Goal: Information Seeking & Learning: Check status

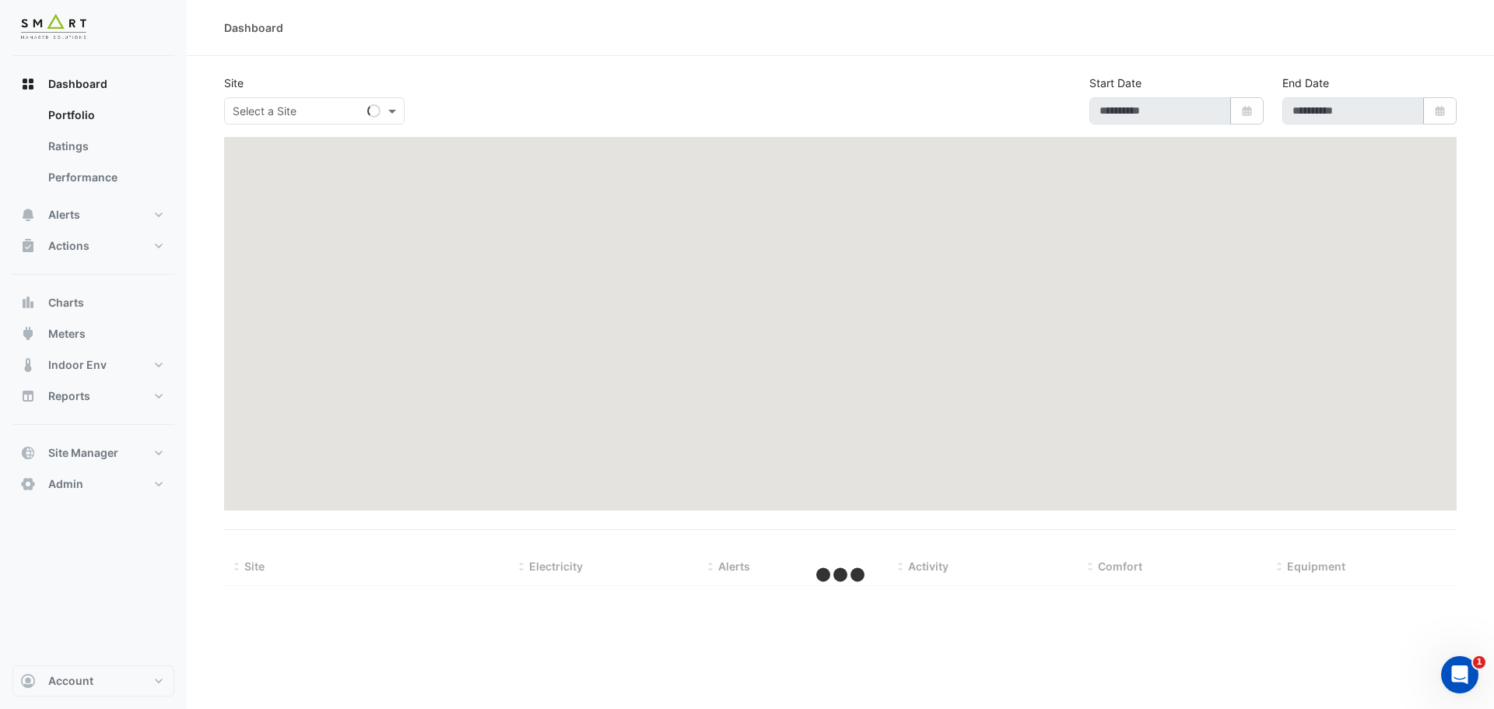
select select "***"
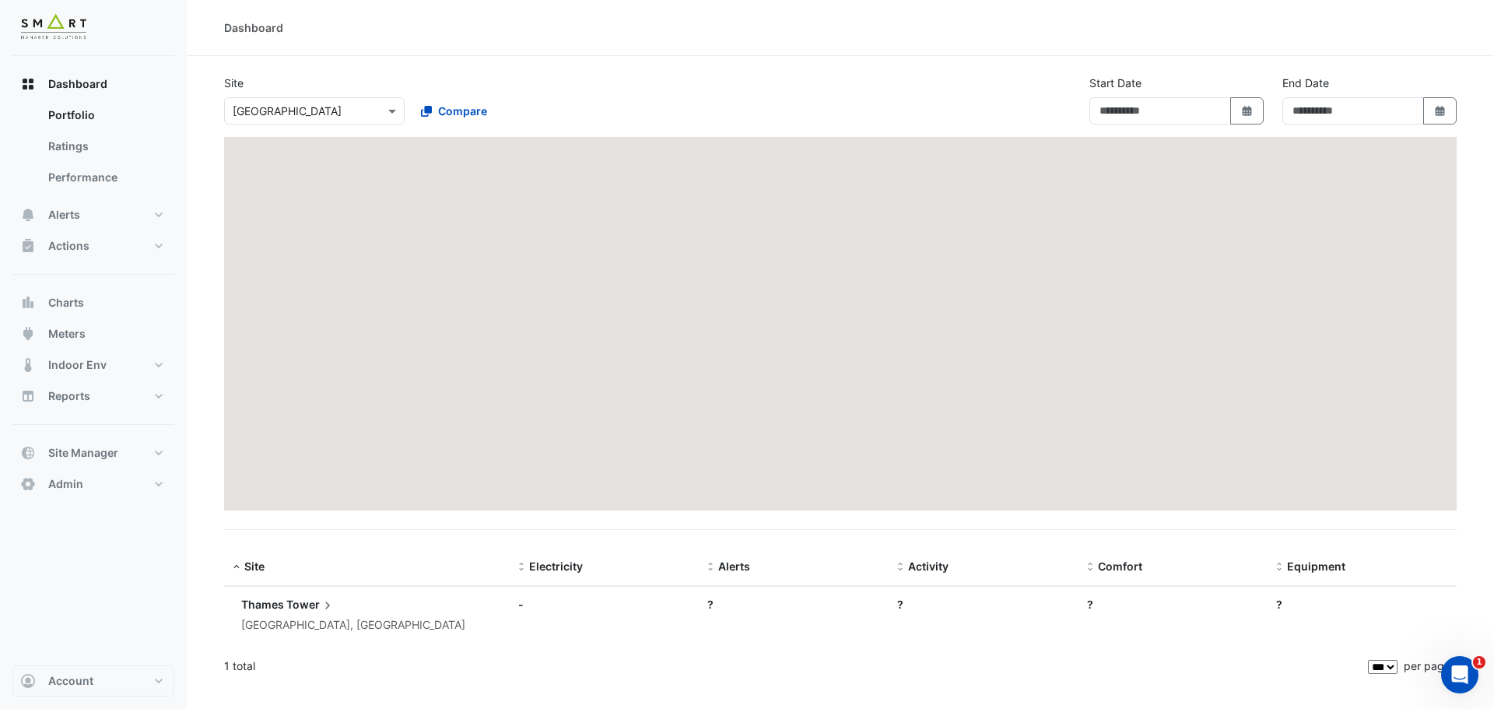
type input "**********"
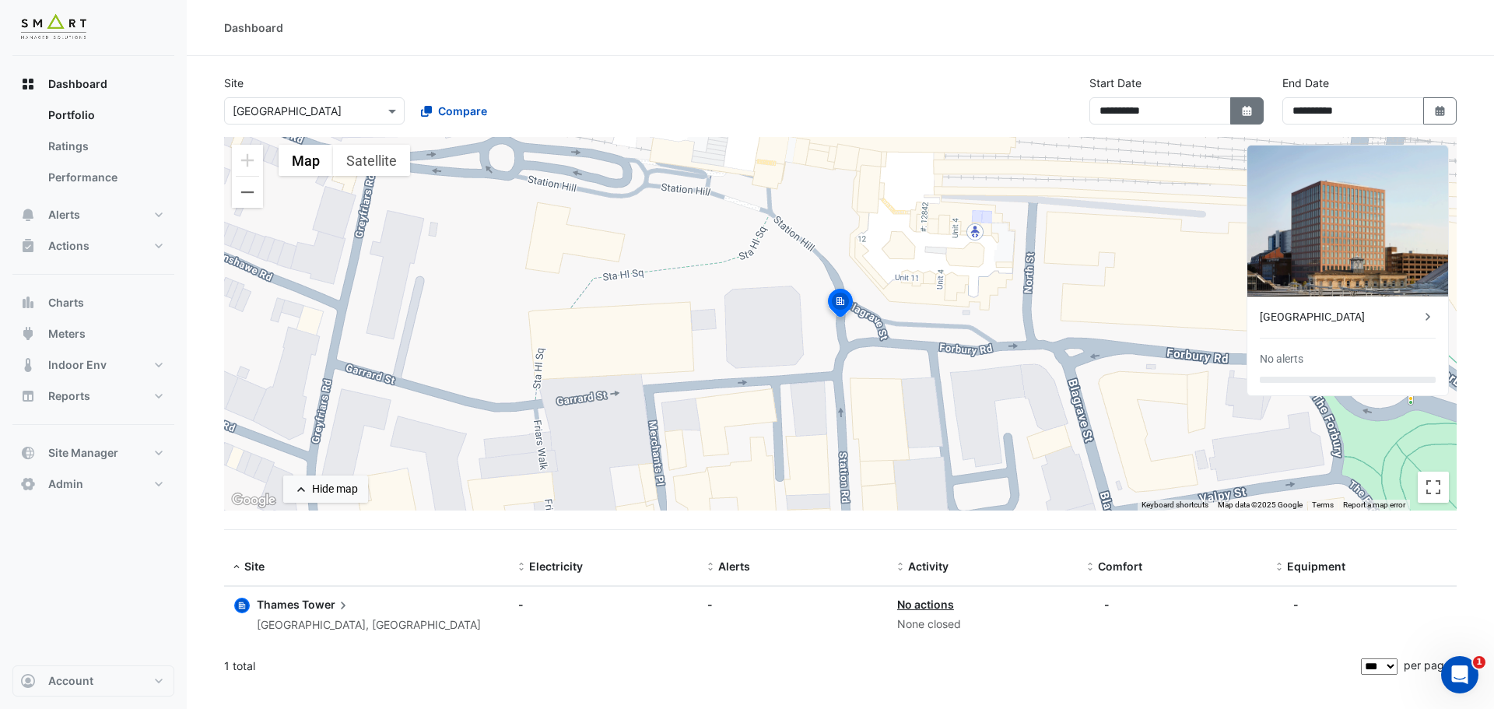
click at [1248, 113] on icon "button" at bounding box center [1246, 111] width 9 height 10
select select "*"
select select "****"
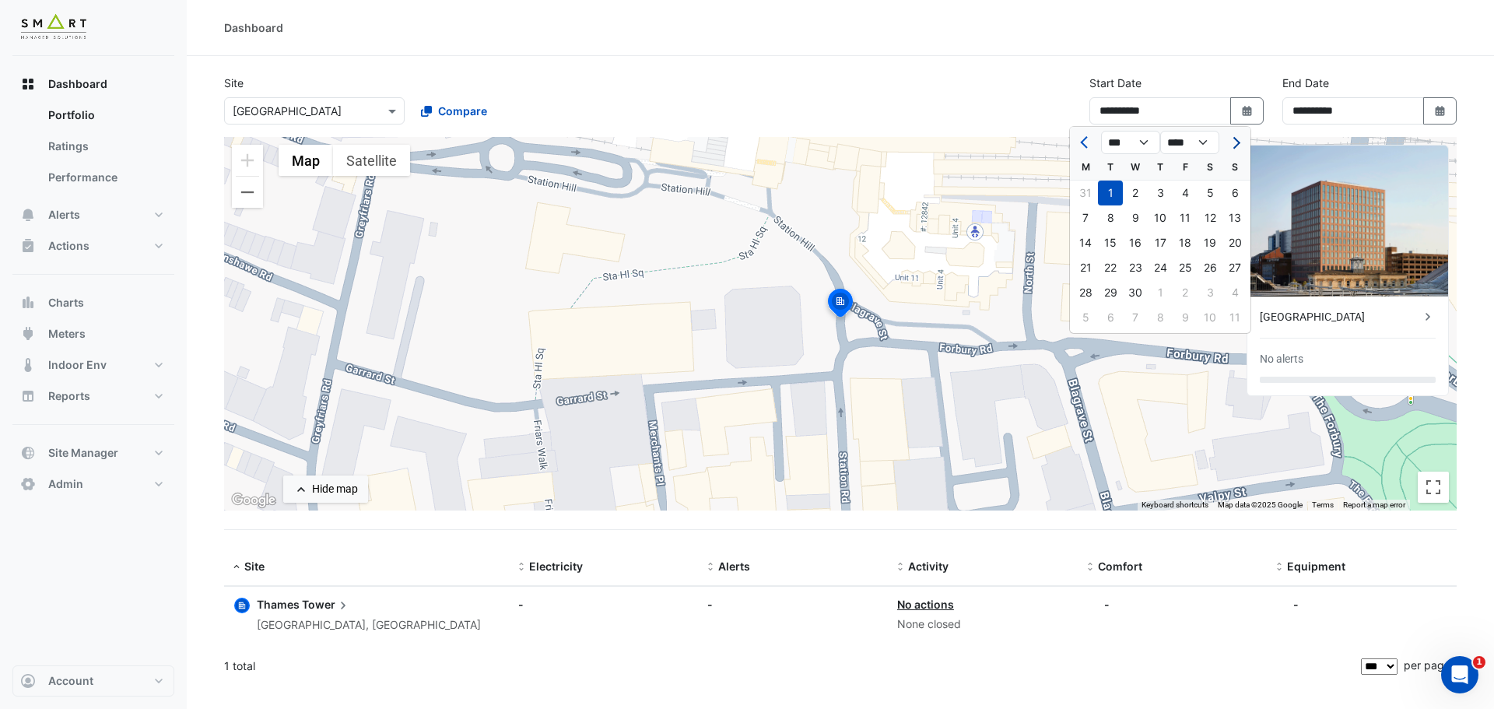
click at [1238, 148] on button "Next month" at bounding box center [1234, 142] width 19 height 25
select select "*"
click at [1238, 148] on div at bounding box center [1234, 142] width 31 height 25
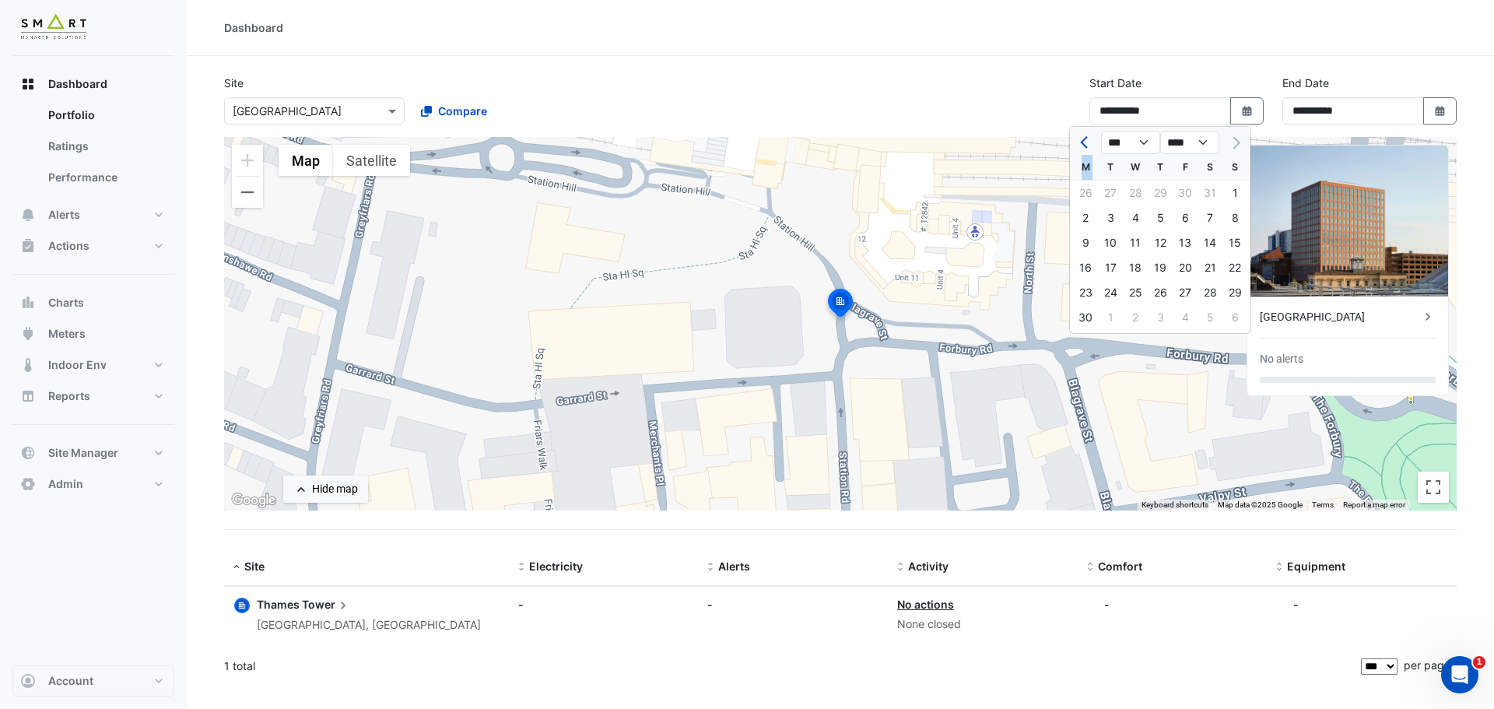
click at [1238, 148] on div at bounding box center [1234, 142] width 31 height 25
click at [1423, 121] on button "Select Date" at bounding box center [1440, 110] width 34 height 27
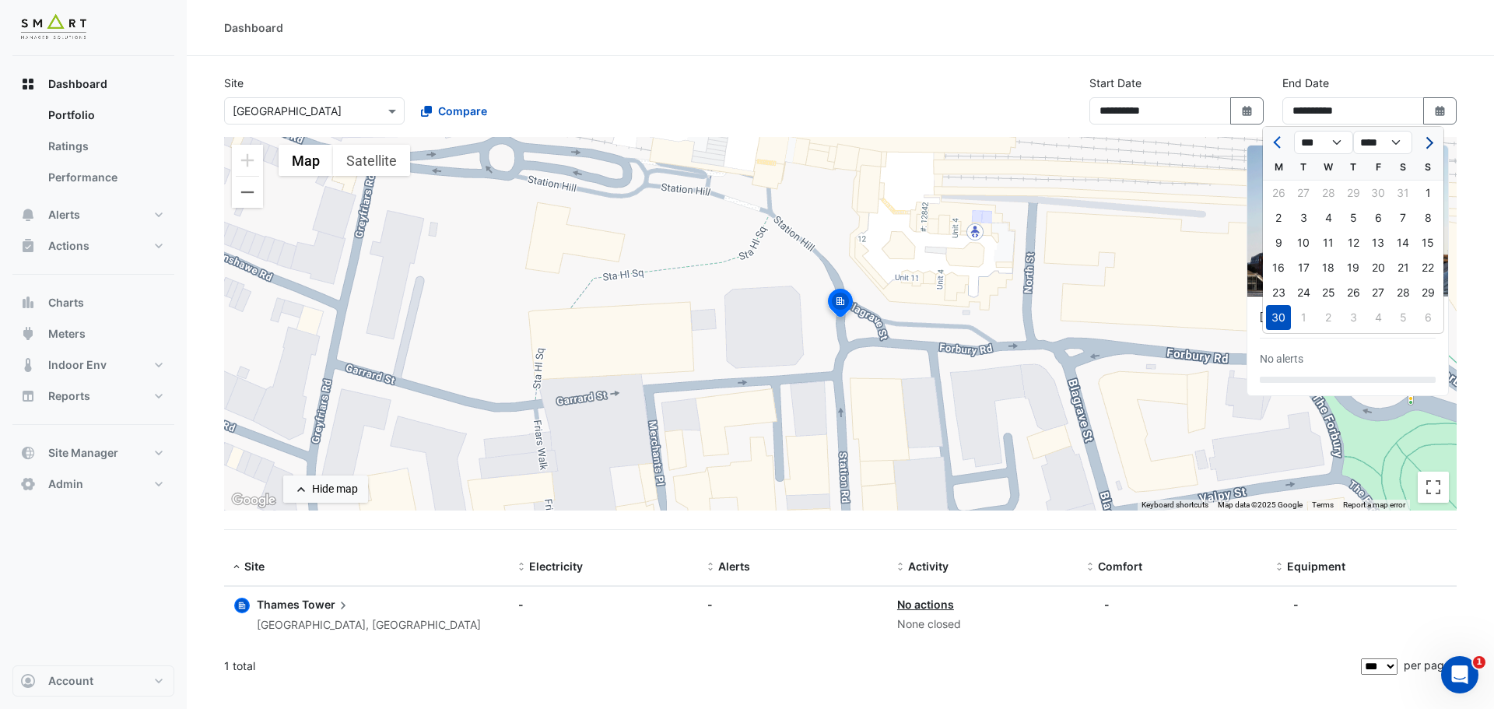
click at [1431, 143] on span "Next month" at bounding box center [1427, 143] width 12 height 12
click at [1281, 144] on span "Previous month" at bounding box center [1279, 143] width 12 height 12
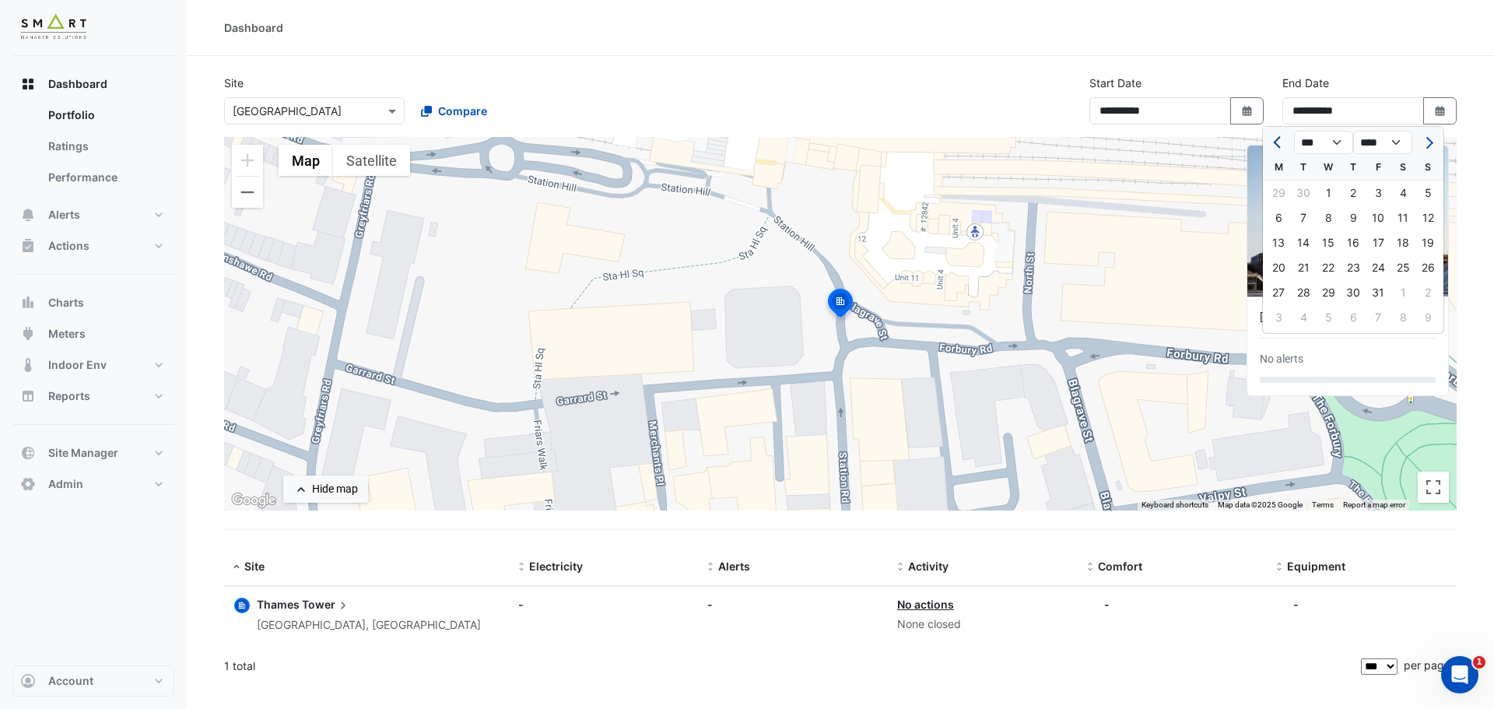
select select "*"
click at [1312, 292] on div "30" at bounding box center [1303, 292] width 25 height 25
type input "**********"
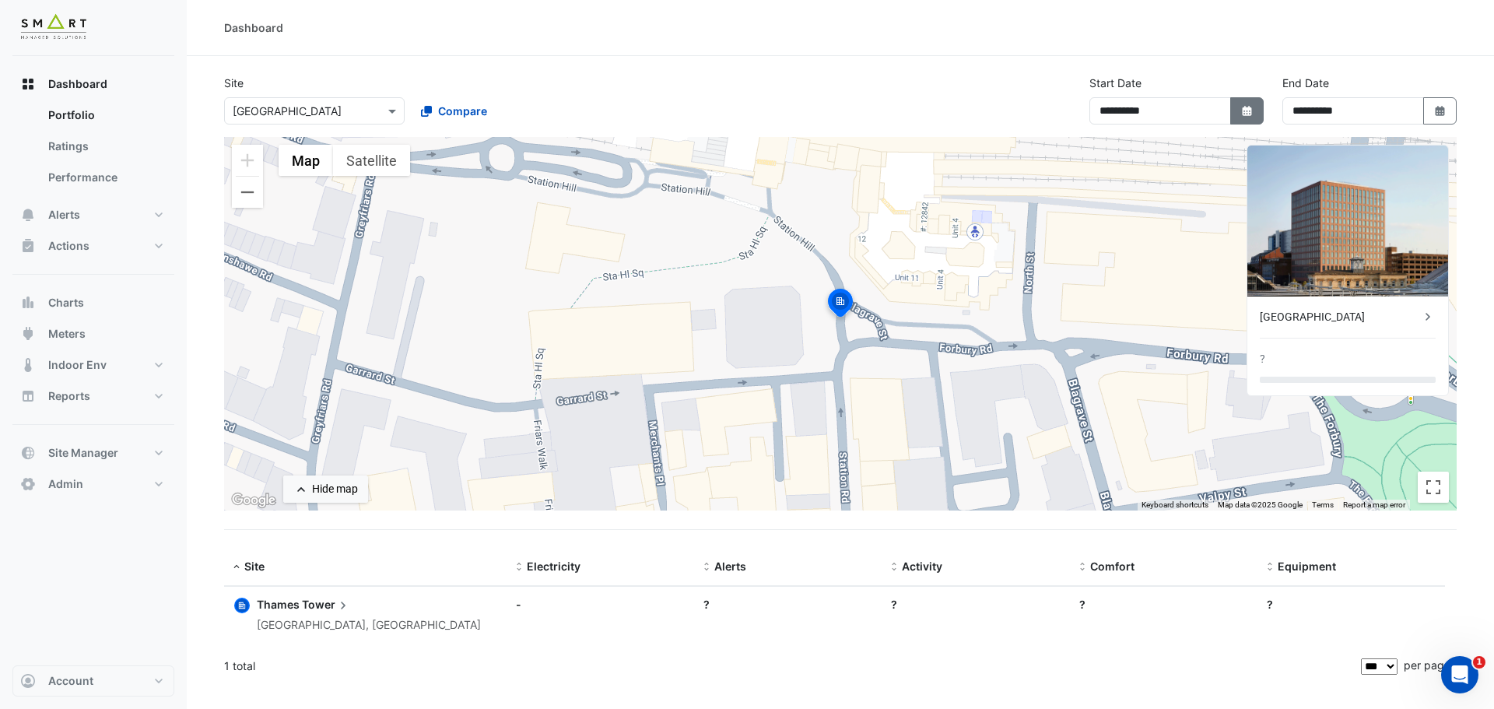
click at [1253, 110] on button "Select Date" at bounding box center [1247, 110] width 34 height 27
select select "*"
select select "****"
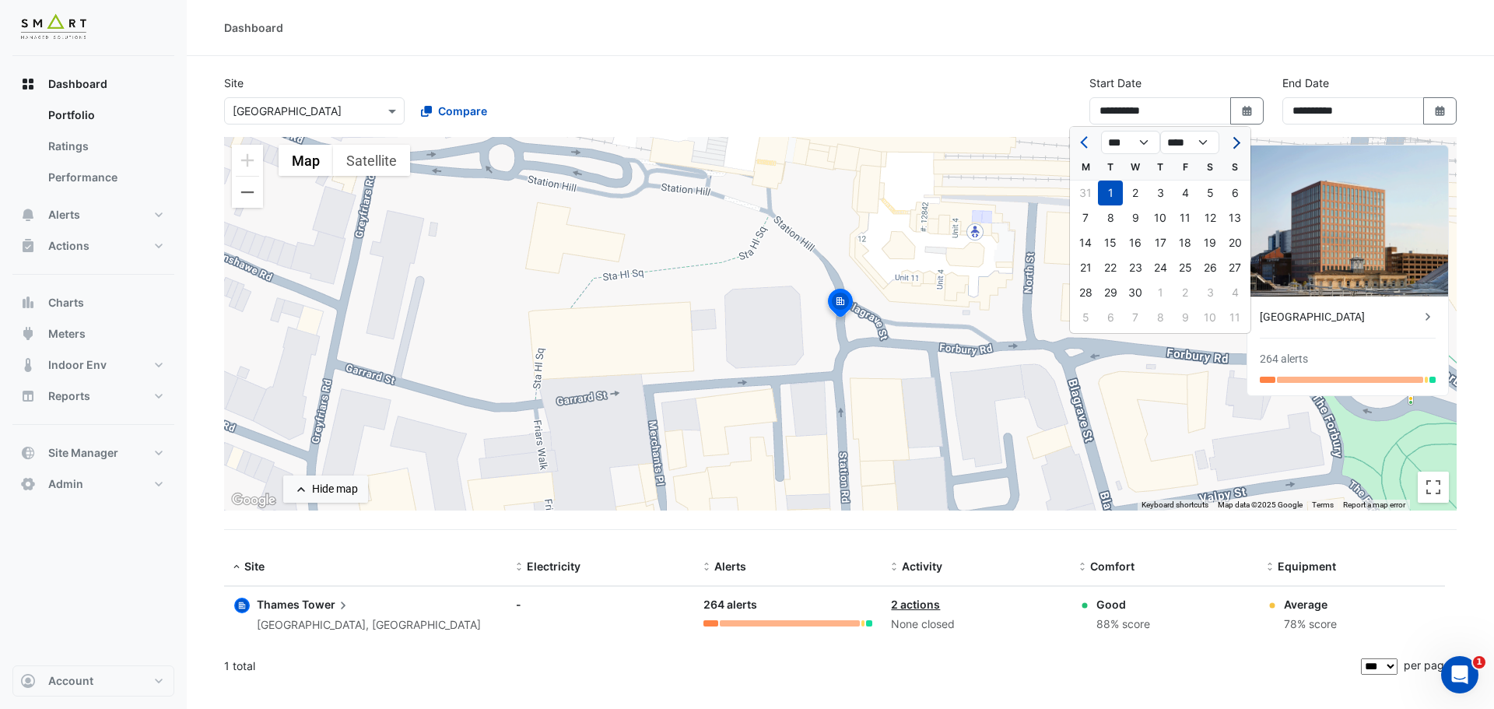
click at [1238, 142] on span "Next month" at bounding box center [1234, 143] width 12 height 12
click at [1237, 142] on span "Next month" at bounding box center [1234, 143] width 12 height 12
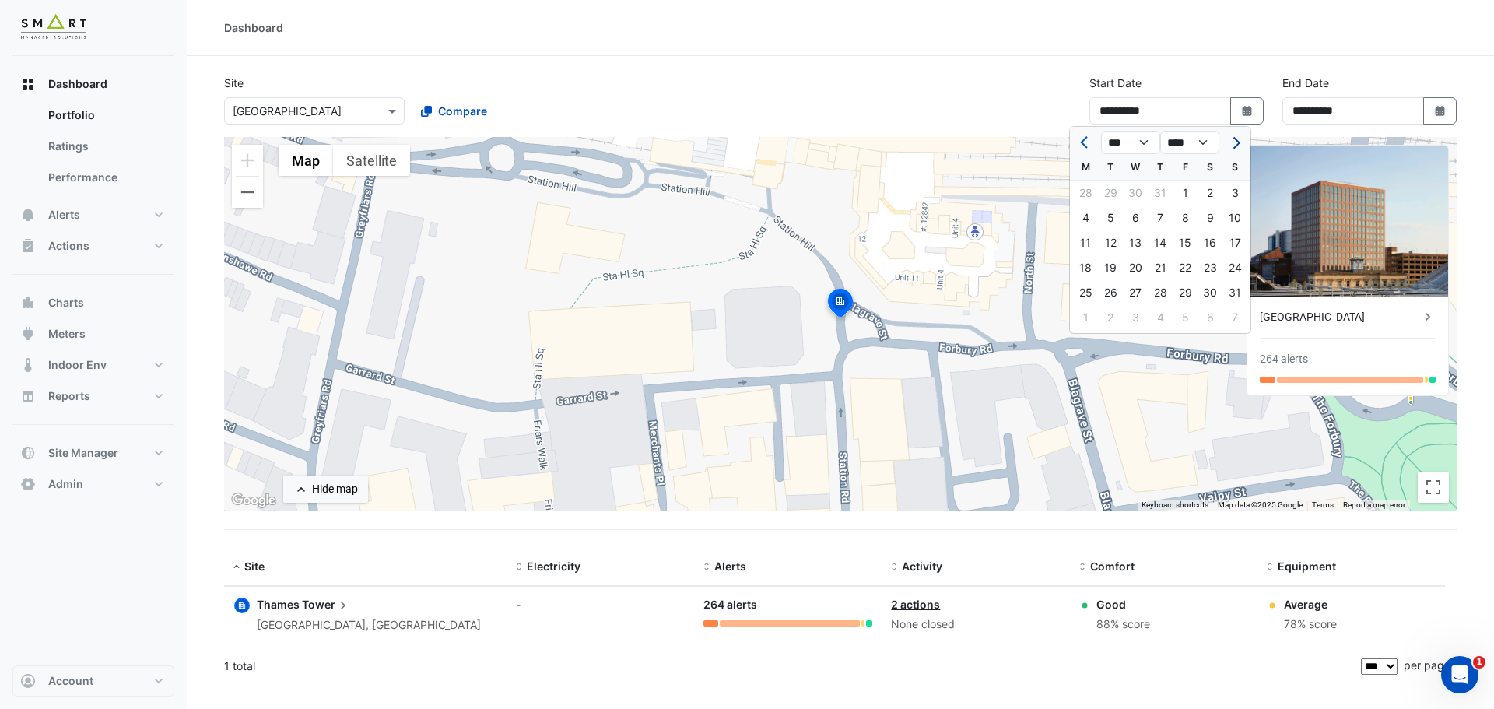
select select "*"
click at [1092, 193] on div "1" at bounding box center [1085, 192] width 25 height 25
type input "**********"
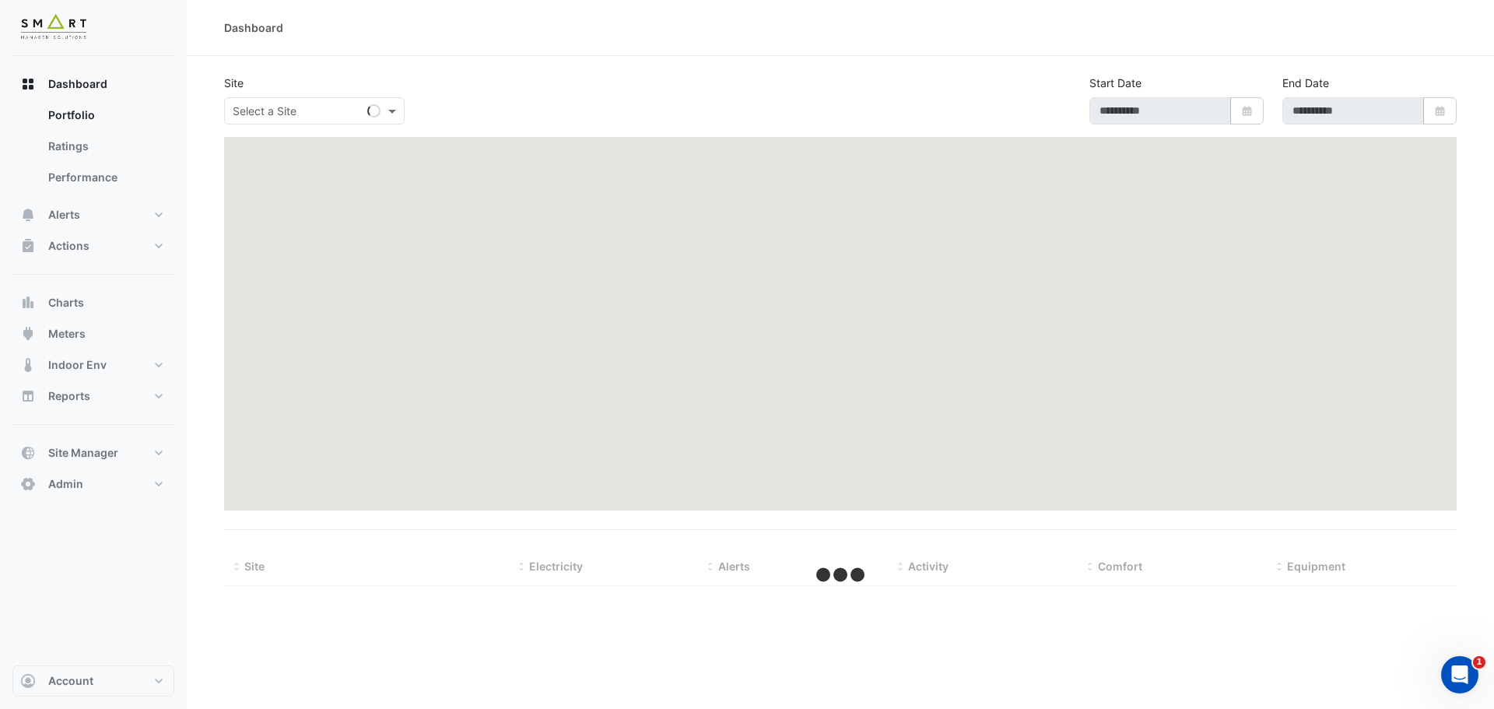
type input "**********"
select select "***"
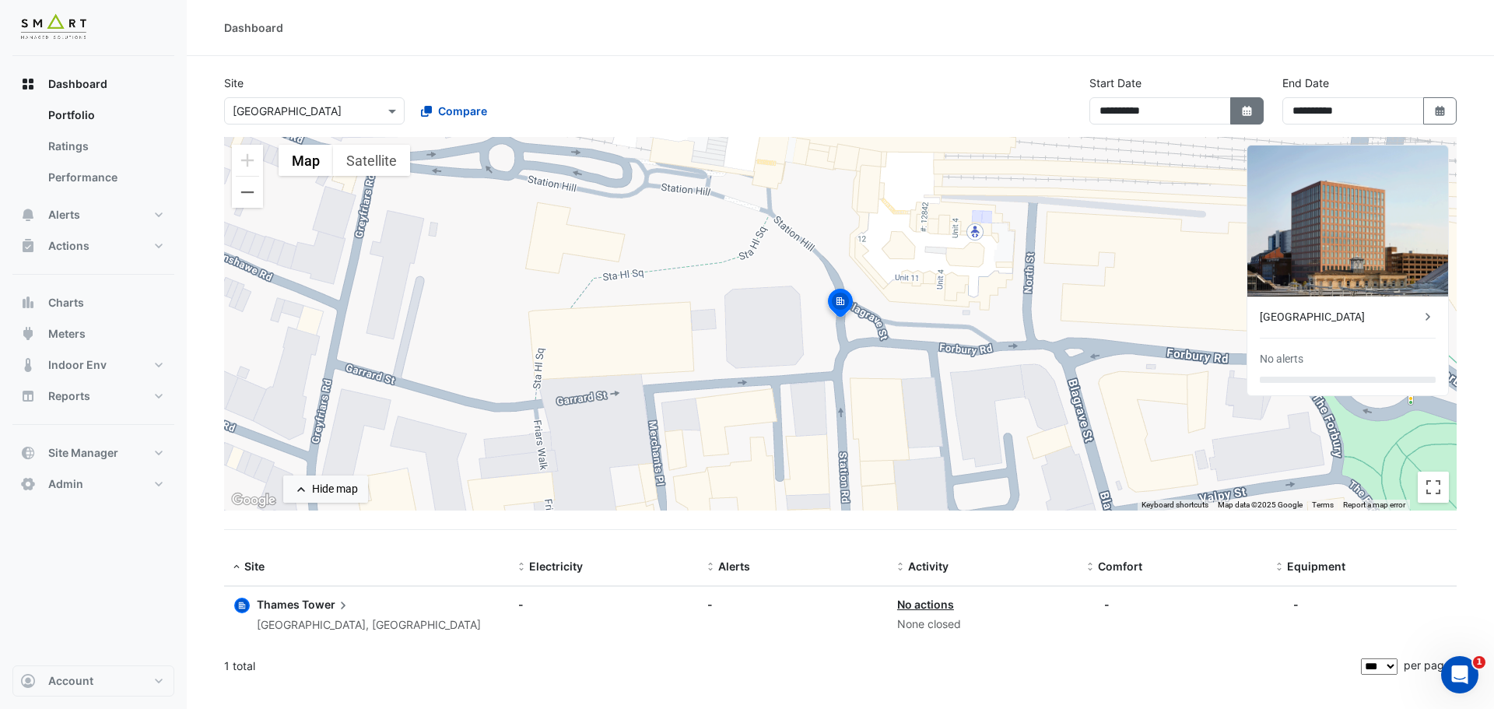
click at [1248, 99] on button "Select Date" at bounding box center [1247, 110] width 34 height 27
select select "*"
select select "****"
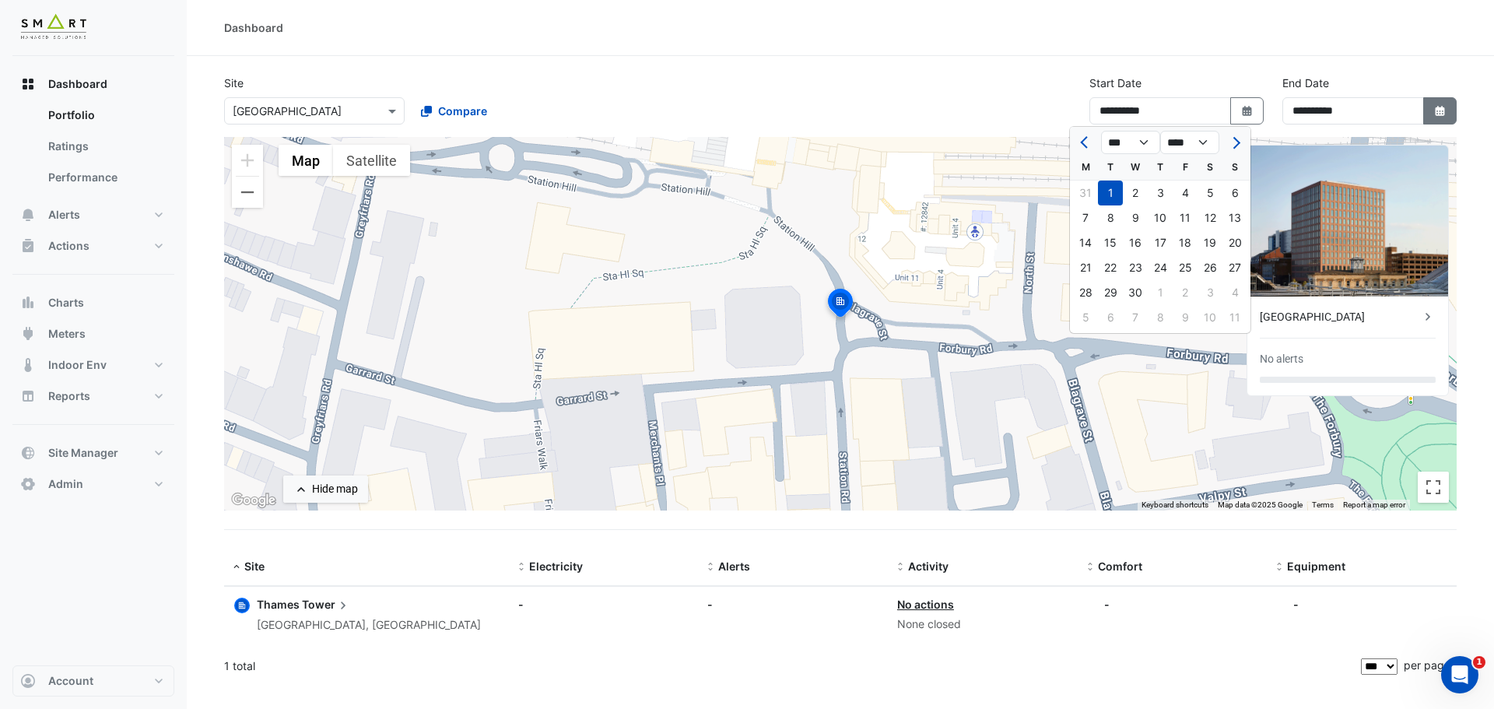
click at [1445, 111] on icon "Select Date" at bounding box center [1440, 111] width 14 height 11
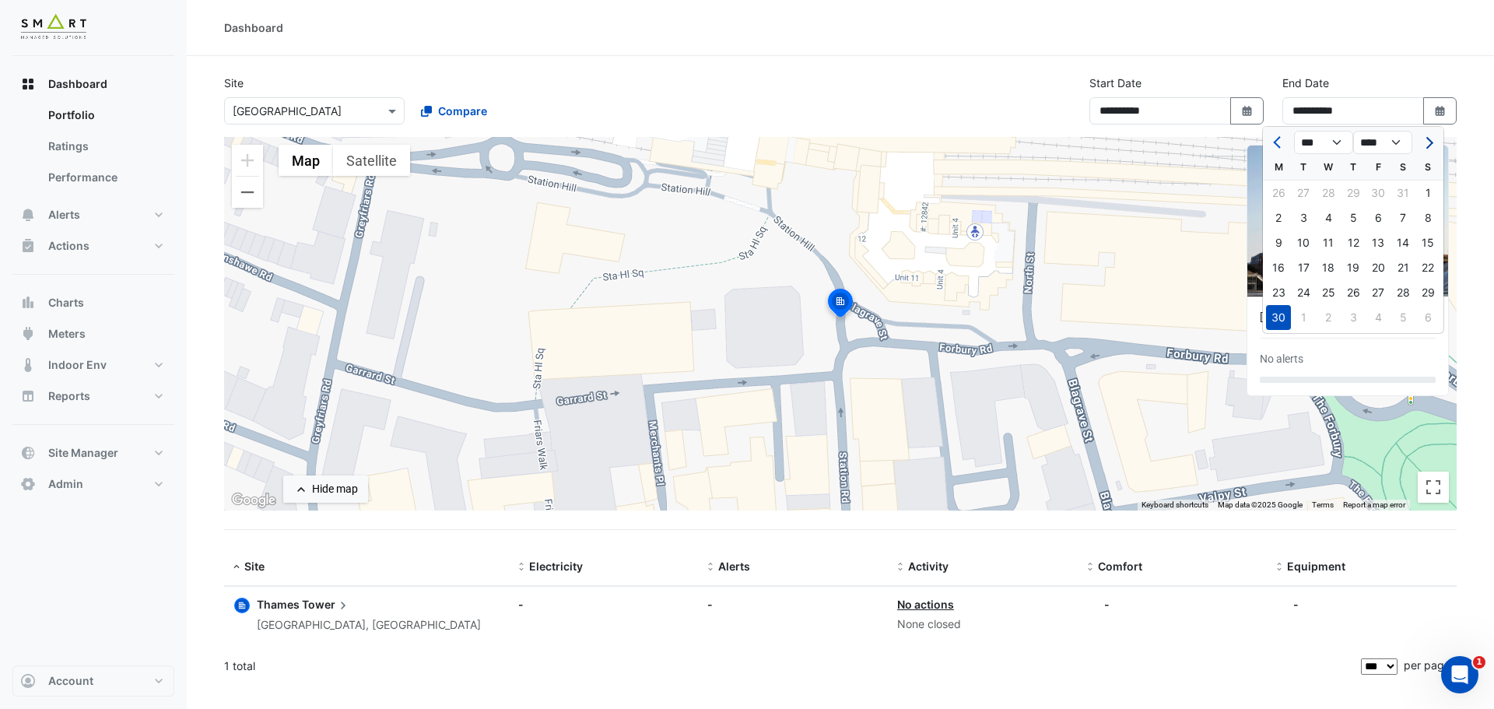
click at [1424, 148] on button "Next month" at bounding box center [1427, 142] width 19 height 25
click at [1425, 147] on span "Next month" at bounding box center [1427, 143] width 12 height 12
select select "*"
click at [1302, 296] on div "30" at bounding box center [1303, 292] width 25 height 25
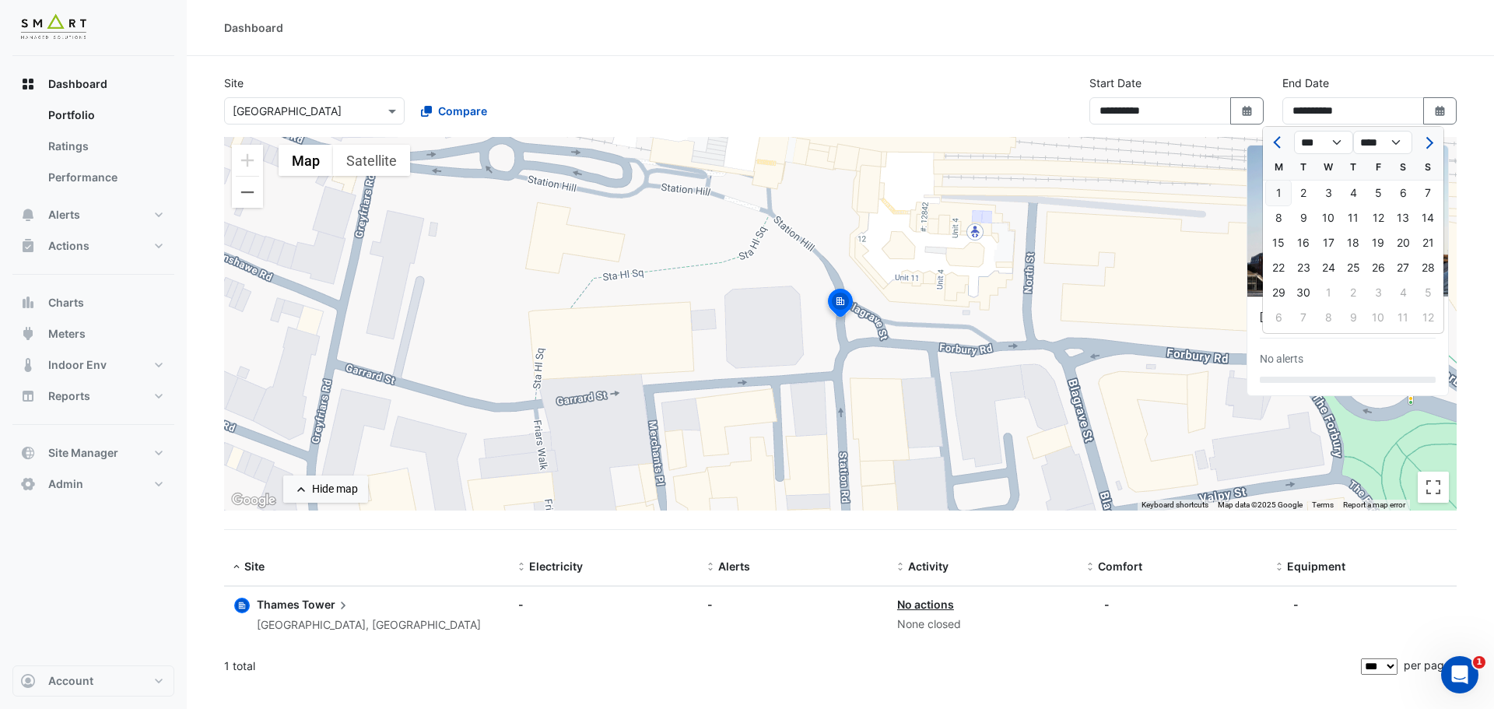
type input "**********"
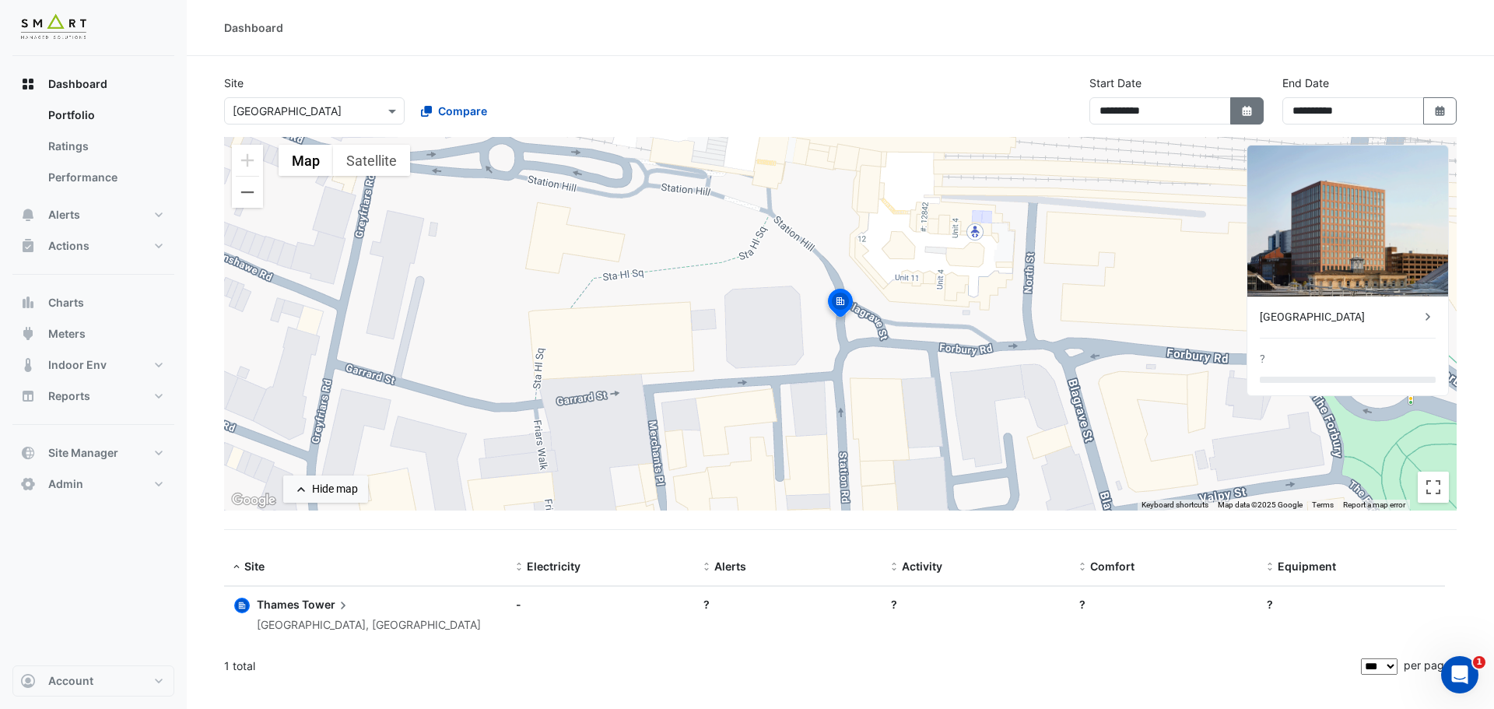
click at [1244, 108] on icon "button" at bounding box center [1246, 111] width 9 height 10
select select "*"
select select "****"
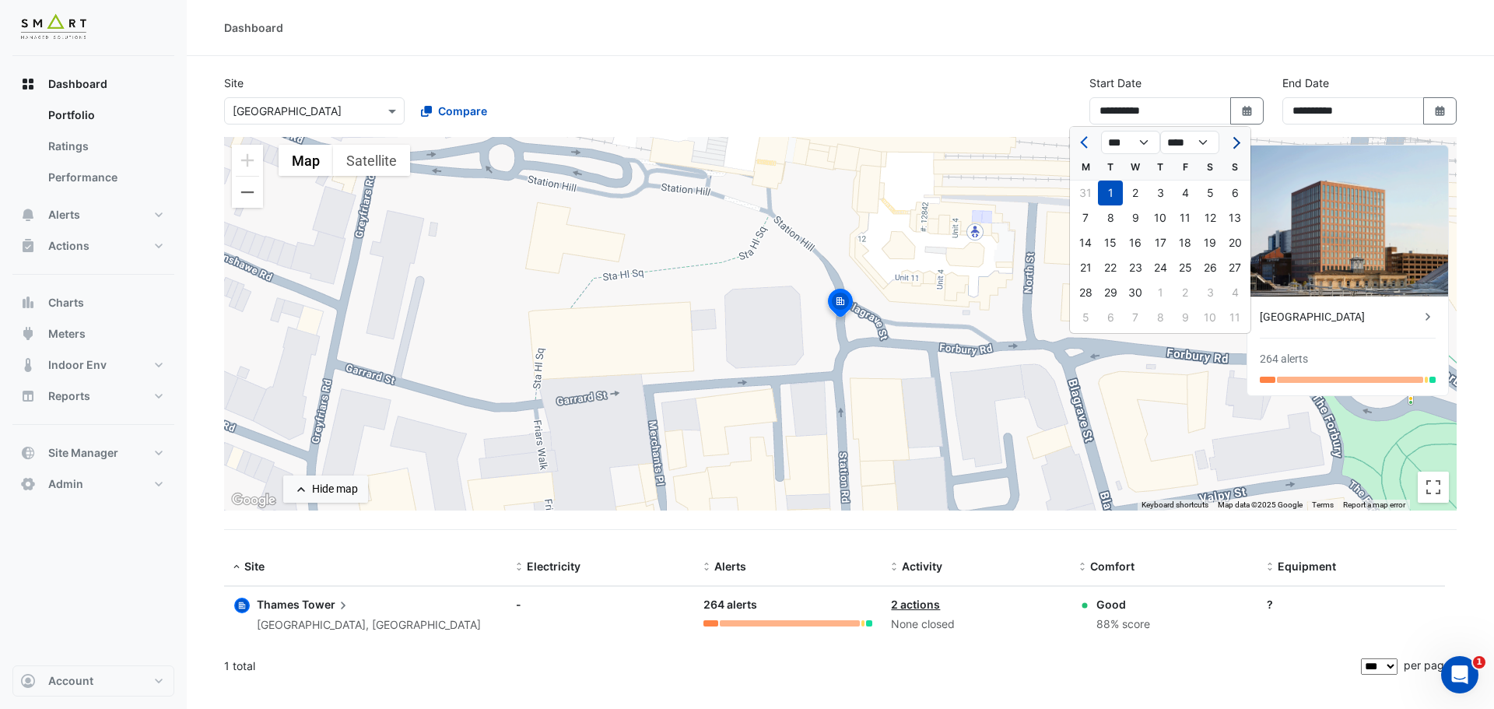
click at [1242, 145] on button "Next month" at bounding box center [1234, 142] width 19 height 25
click at [1237, 144] on span "Next month" at bounding box center [1234, 143] width 12 height 12
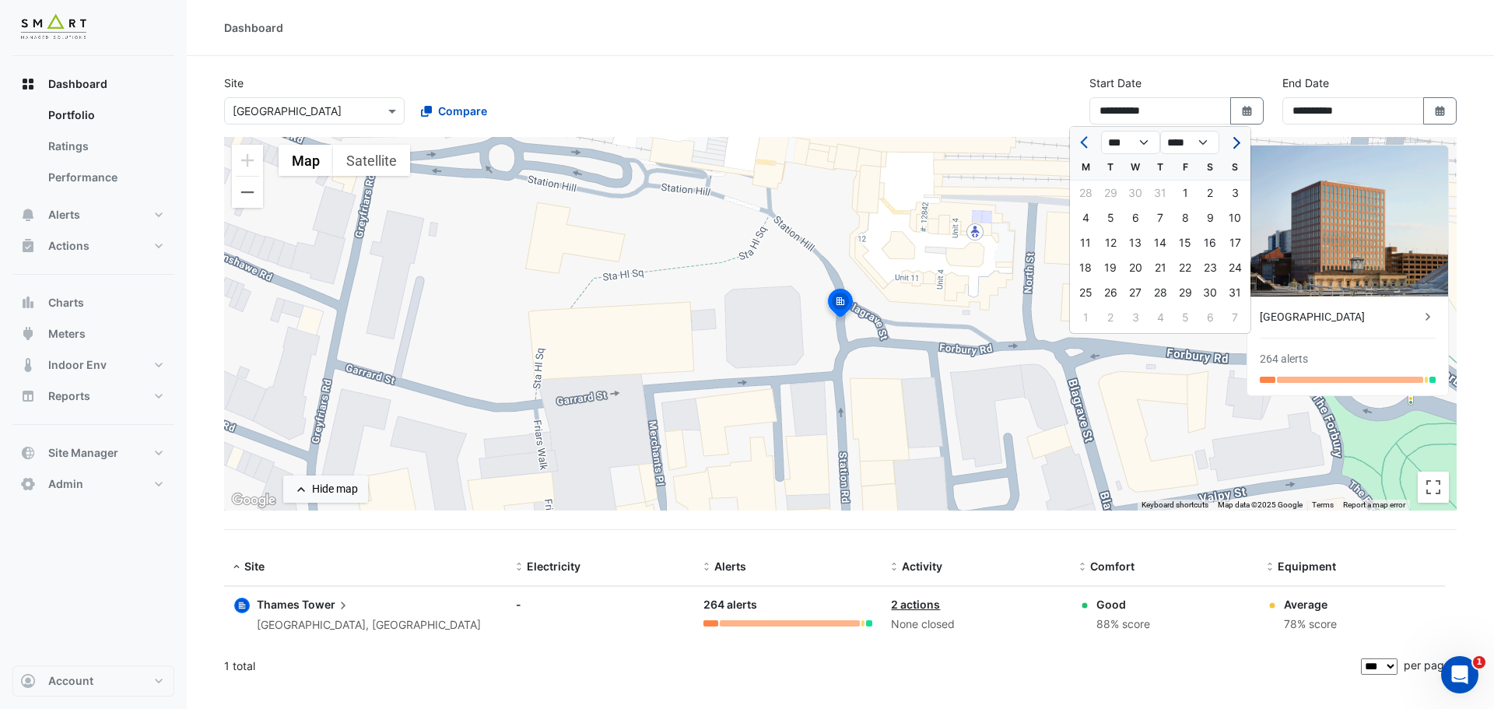
select select "*"
click at [1089, 191] on div "1" at bounding box center [1085, 192] width 25 height 25
type input "**********"
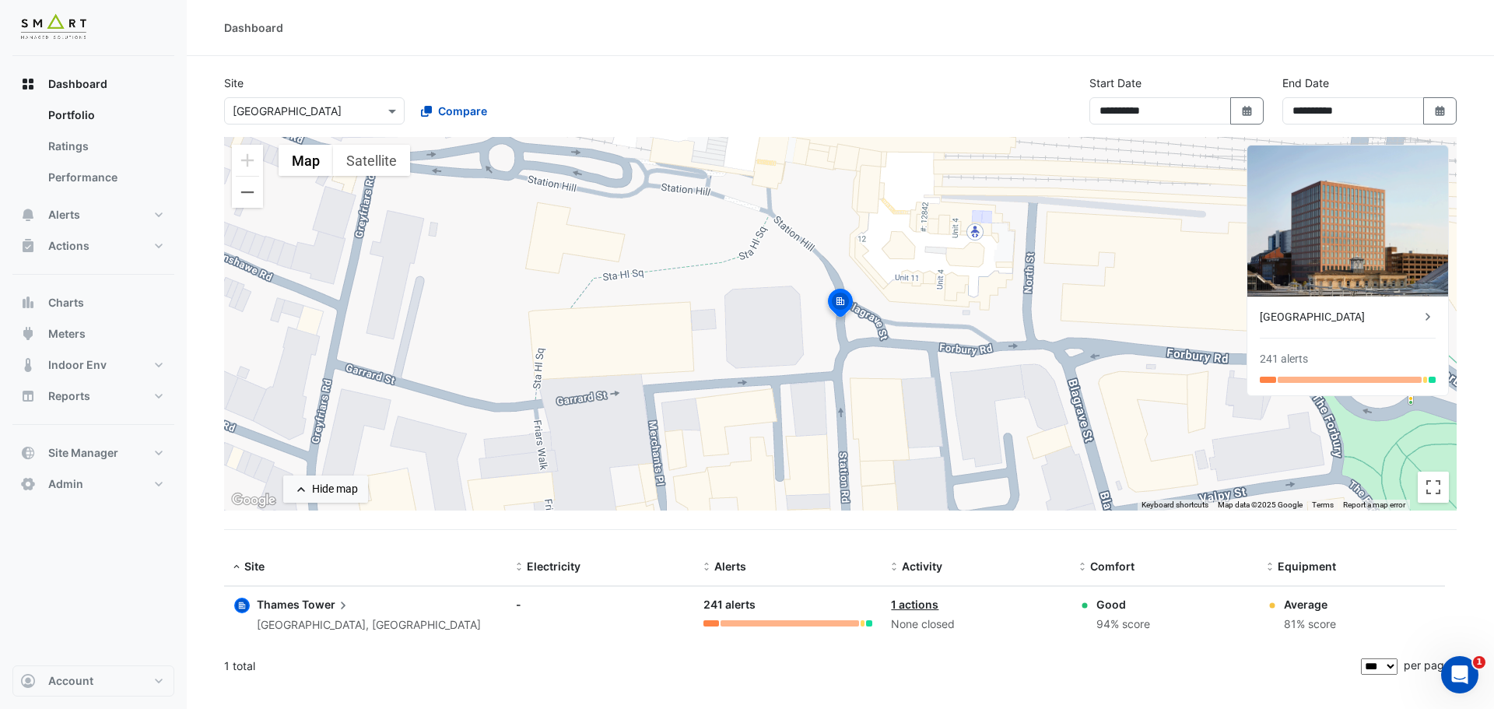
click at [1415, 312] on div "[GEOGRAPHIC_DATA]" at bounding box center [1339, 317] width 160 height 16
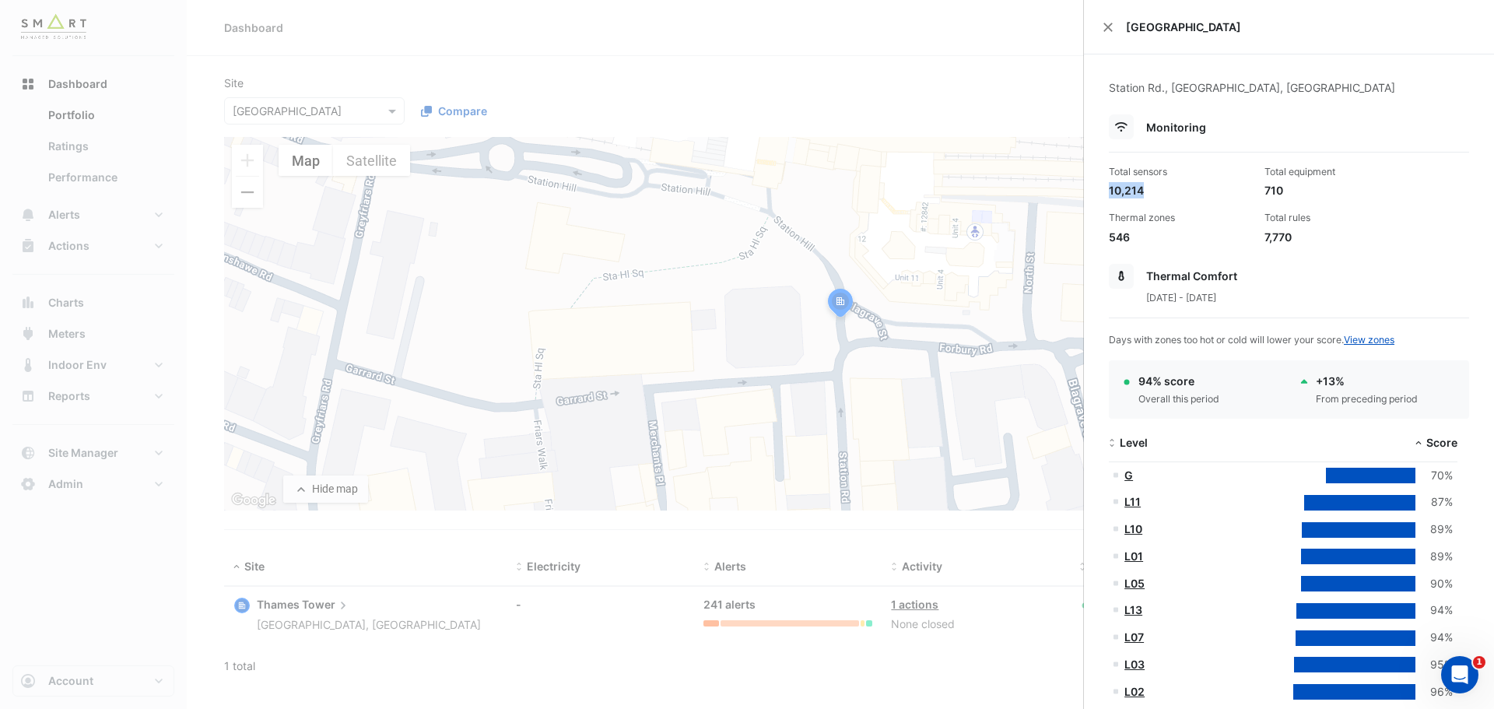
drag, startPoint x: 1147, startPoint y: 190, endPoint x: 1103, endPoint y: 191, distance: 43.6
click at [1103, 191] on div "Total sensors 10,214" at bounding box center [1180, 181] width 156 height 33
drag, startPoint x: 1284, startPoint y: 188, endPoint x: 1256, endPoint y: 189, distance: 27.2
click at [1258, 189] on div "Total equipment 710" at bounding box center [1336, 181] width 156 height 33
drag, startPoint x: 1270, startPoint y: 237, endPoint x: 1249, endPoint y: 237, distance: 21.8
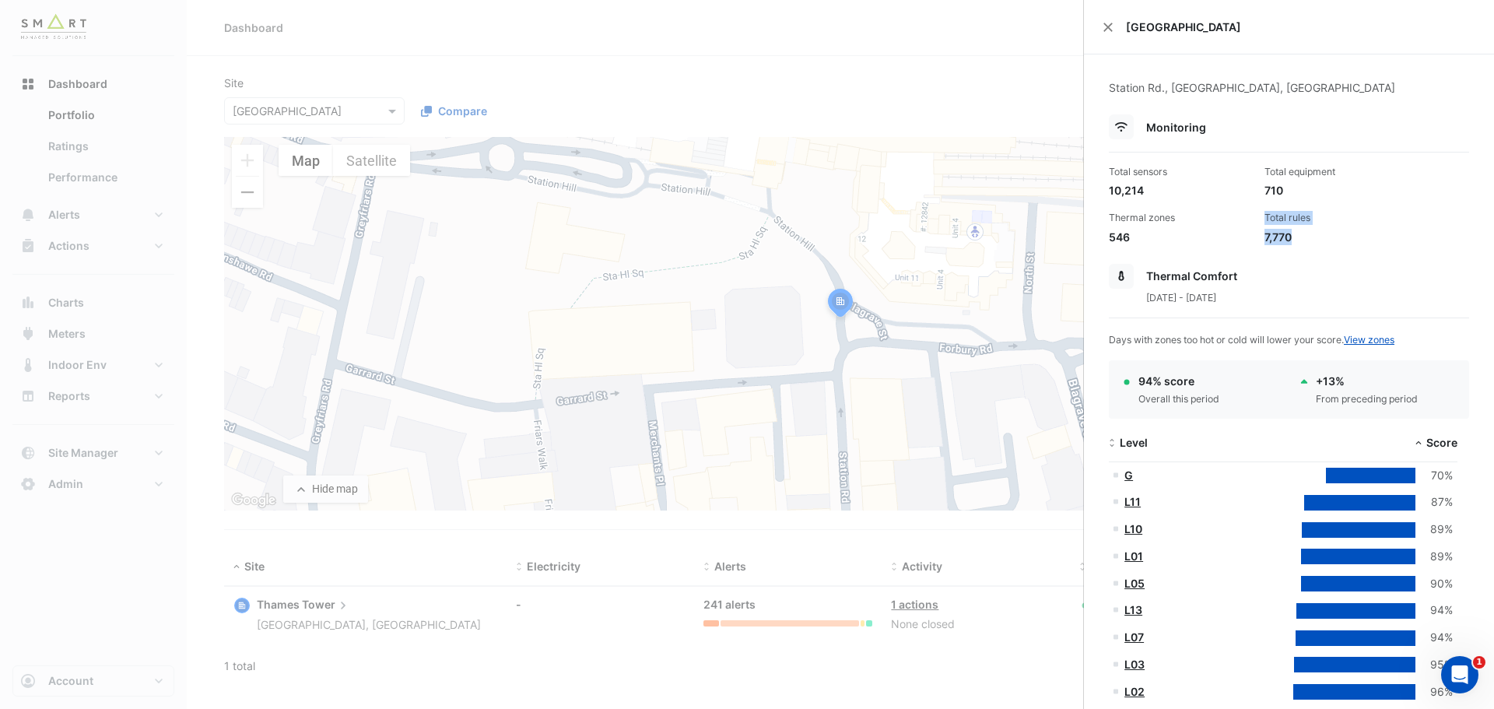
click at [1249, 237] on div "Total sensors 10,214 Total equipment 710 Thermal zones 546 Total rules 7,770" at bounding box center [1288, 198] width 373 height 93
click at [1264, 238] on div "7,770" at bounding box center [1335, 237] width 143 height 16
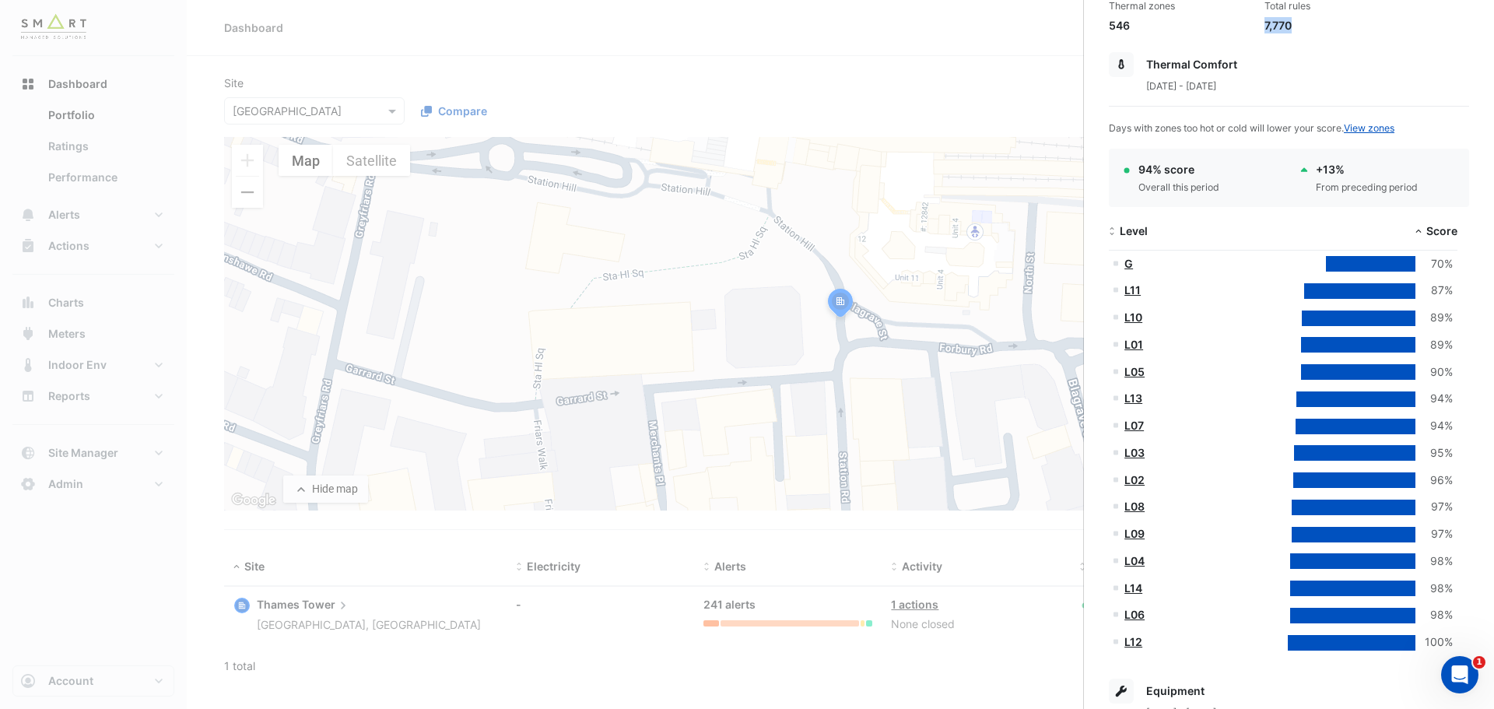
scroll to position [233, 0]
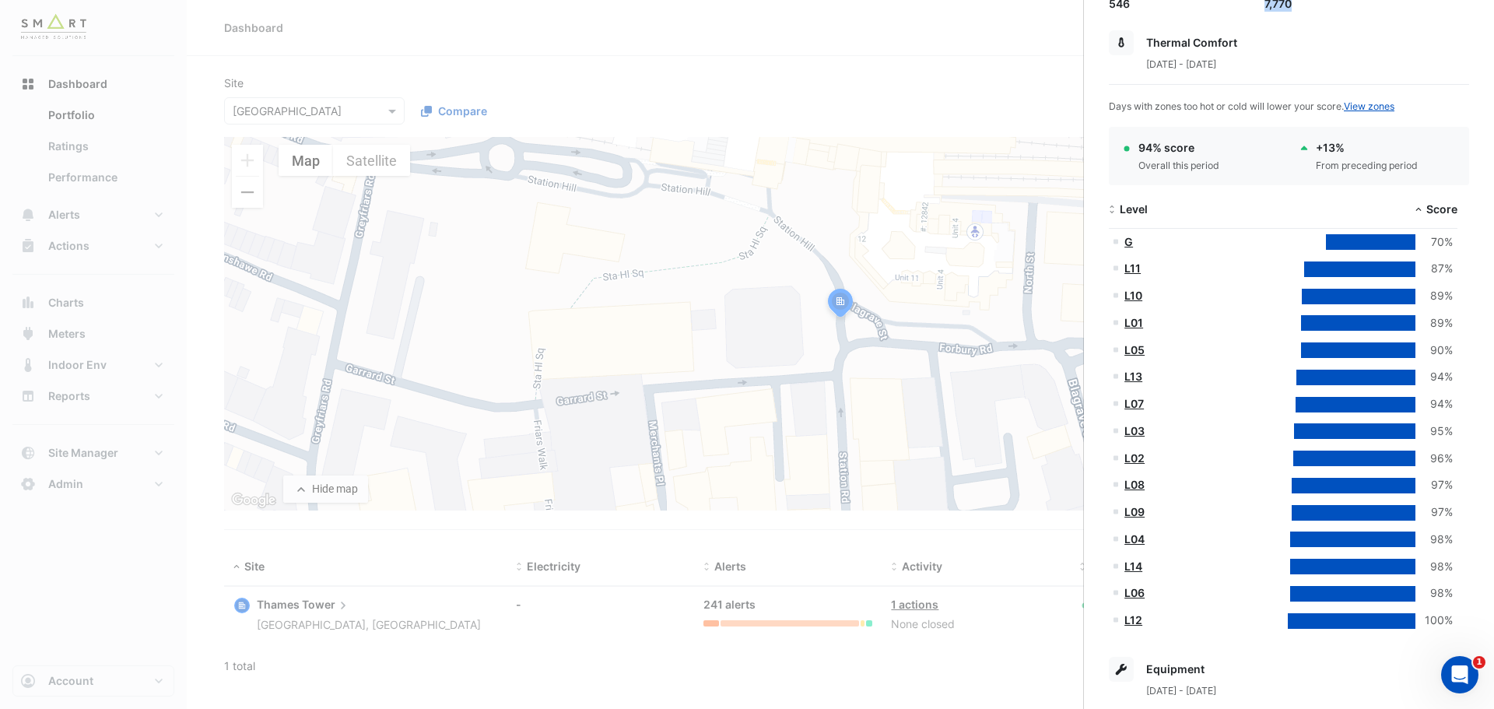
click at [1131, 268] on link "L11" at bounding box center [1132, 267] width 16 height 13
click at [1138, 268] on link "L11" at bounding box center [1132, 267] width 16 height 13
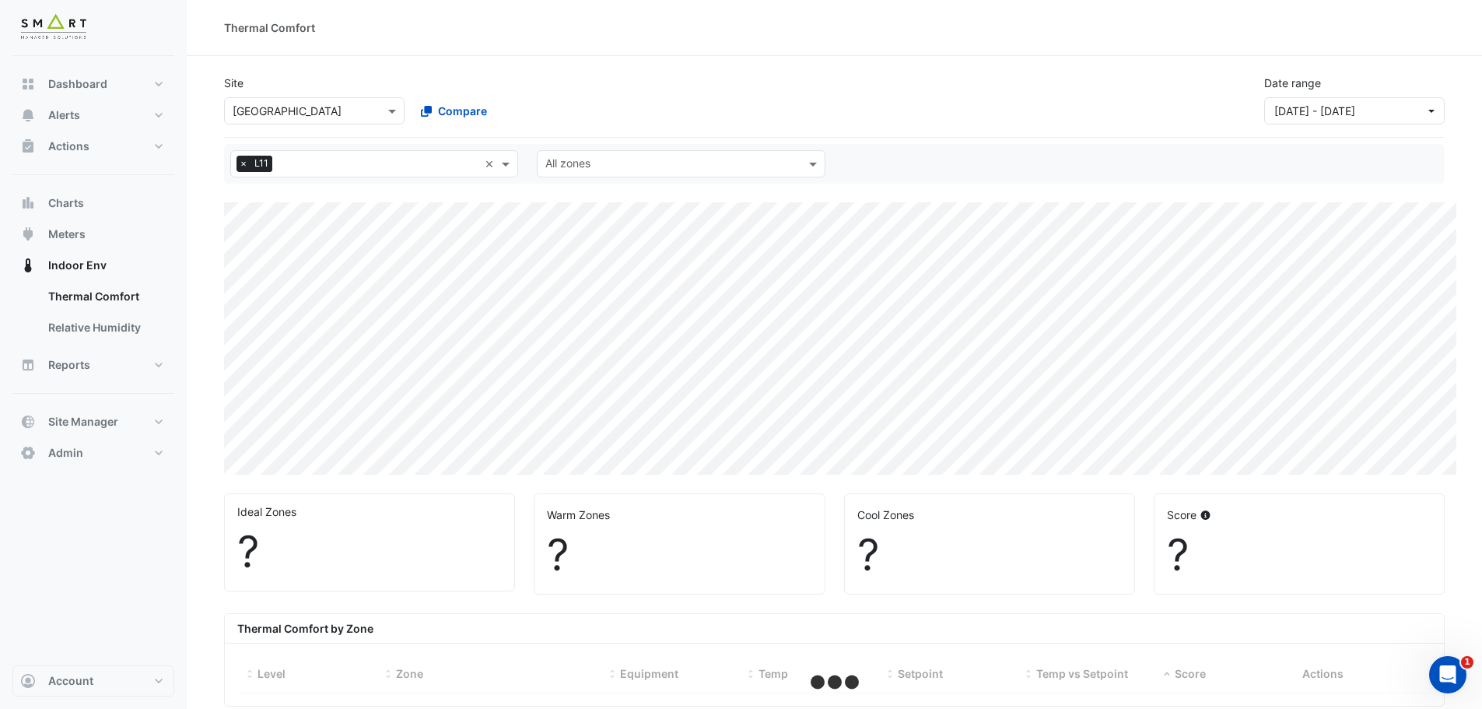
select select "***"
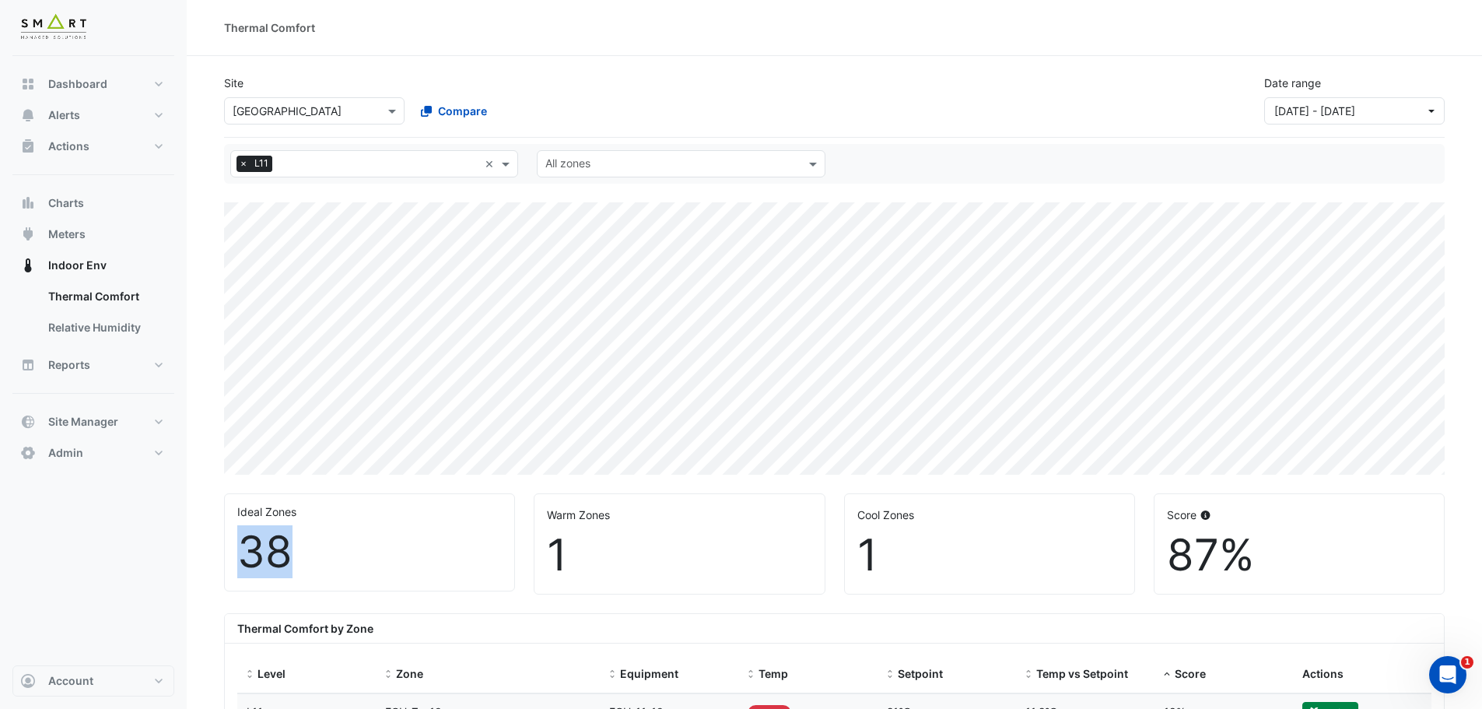
drag, startPoint x: 290, startPoint y: 538, endPoint x: 241, endPoint y: 535, distance: 49.1
click at [240, 535] on div "38" at bounding box center [369, 552] width 264 height 52
click at [551, 546] on div "1" at bounding box center [679, 555] width 264 height 52
drag, startPoint x: 898, startPoint y: 553, endPoint x: 849, endPoint y: 550, distance: 48.3
click at [849, 550] on div "Cool Zones 1" at bounding box center [989, 544] width 289 height 100
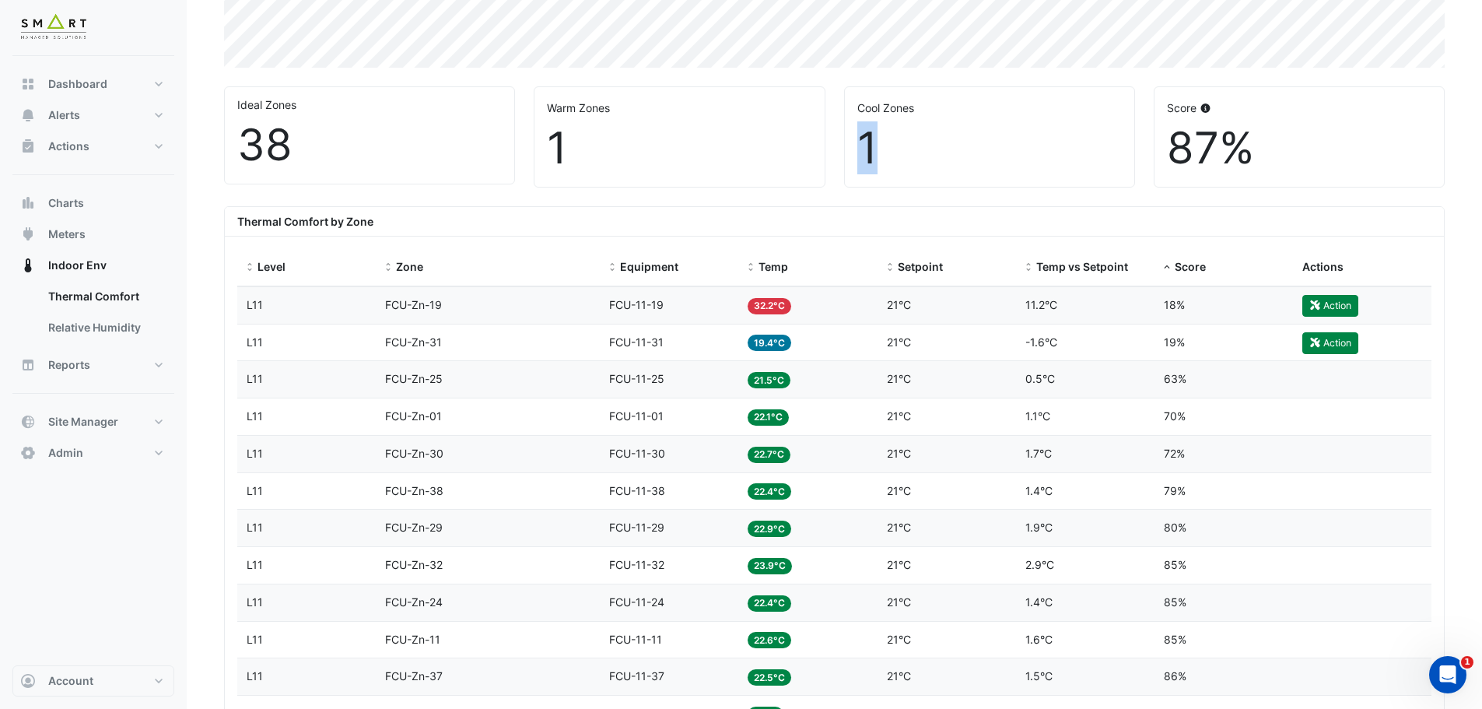
scroll to position [545, 0]
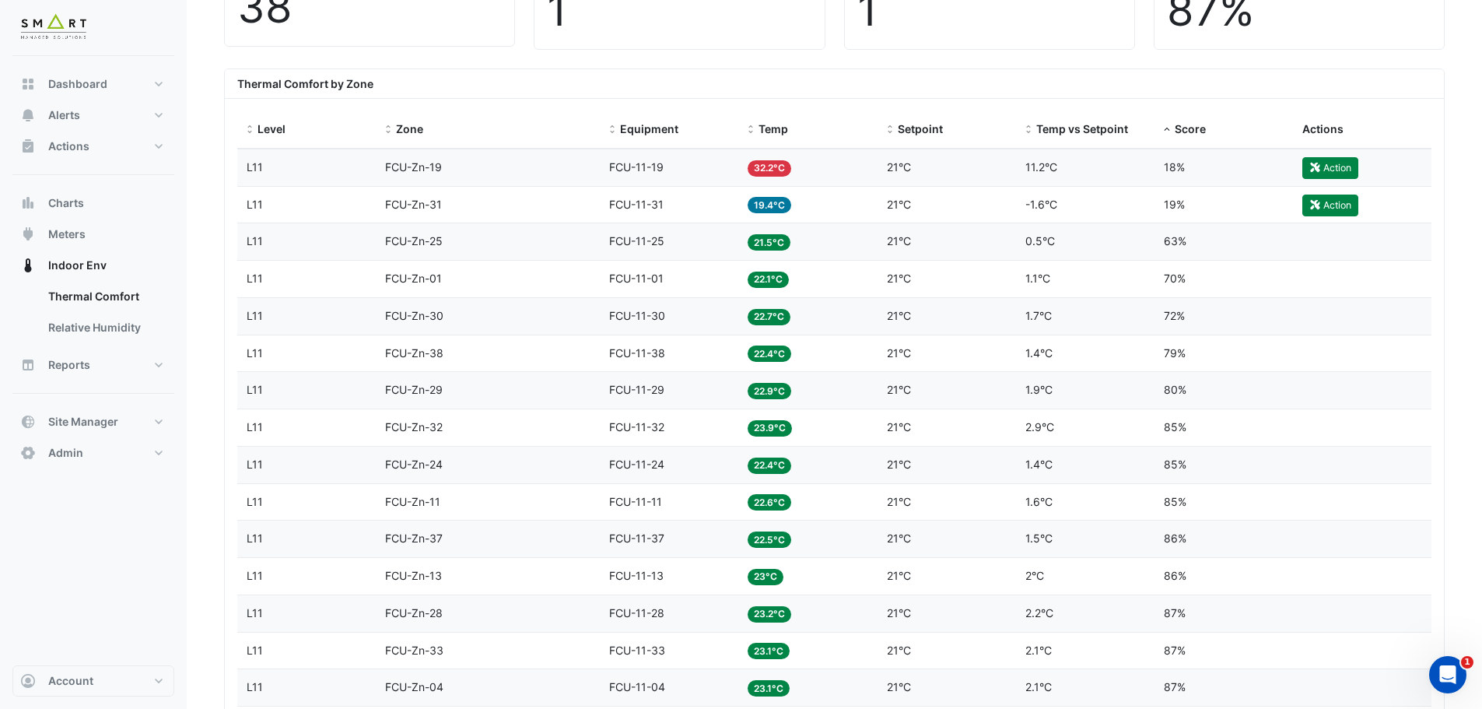
click at [637, 168] on span "FCU-11-19" at bounding box center [636, 166] width 54 height 13
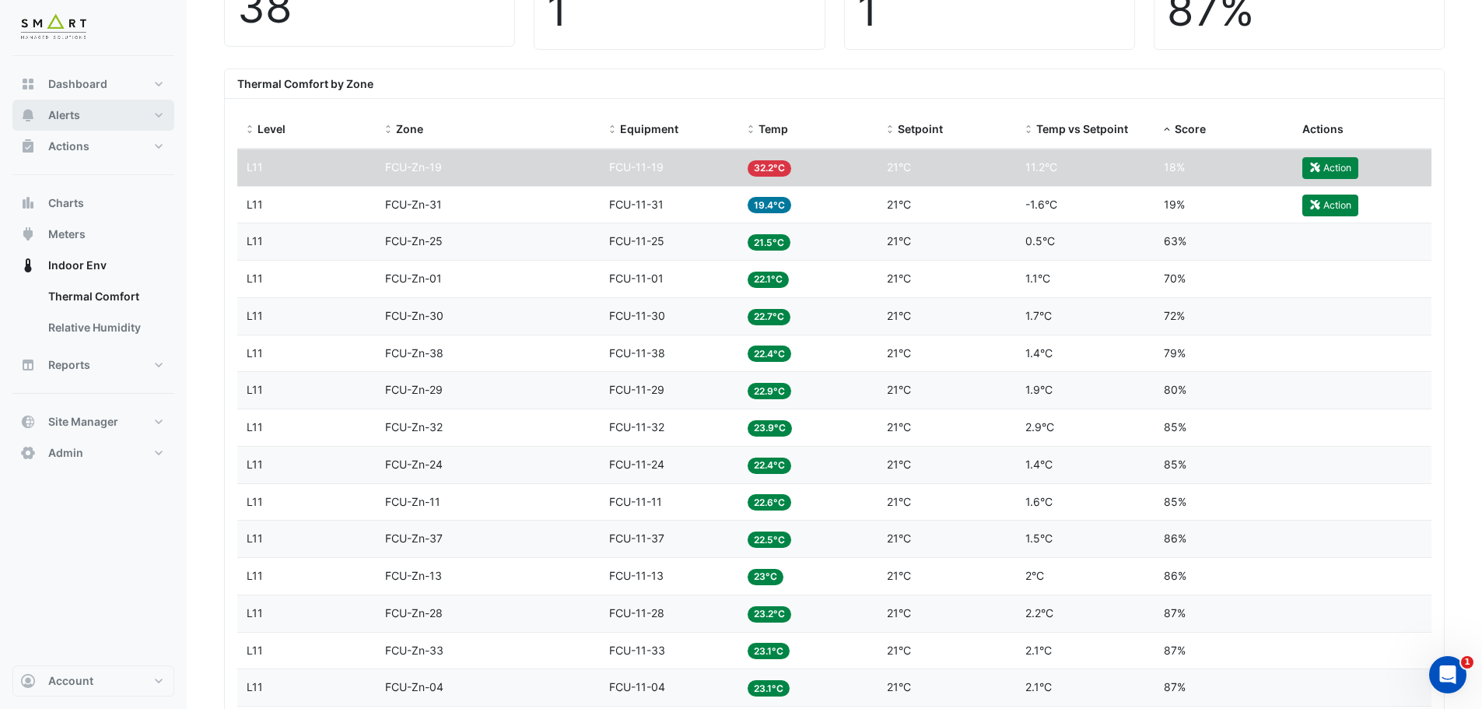
click at [85, 116] on button "Alerts" at bounding box center [93, 115] width 162 height 31
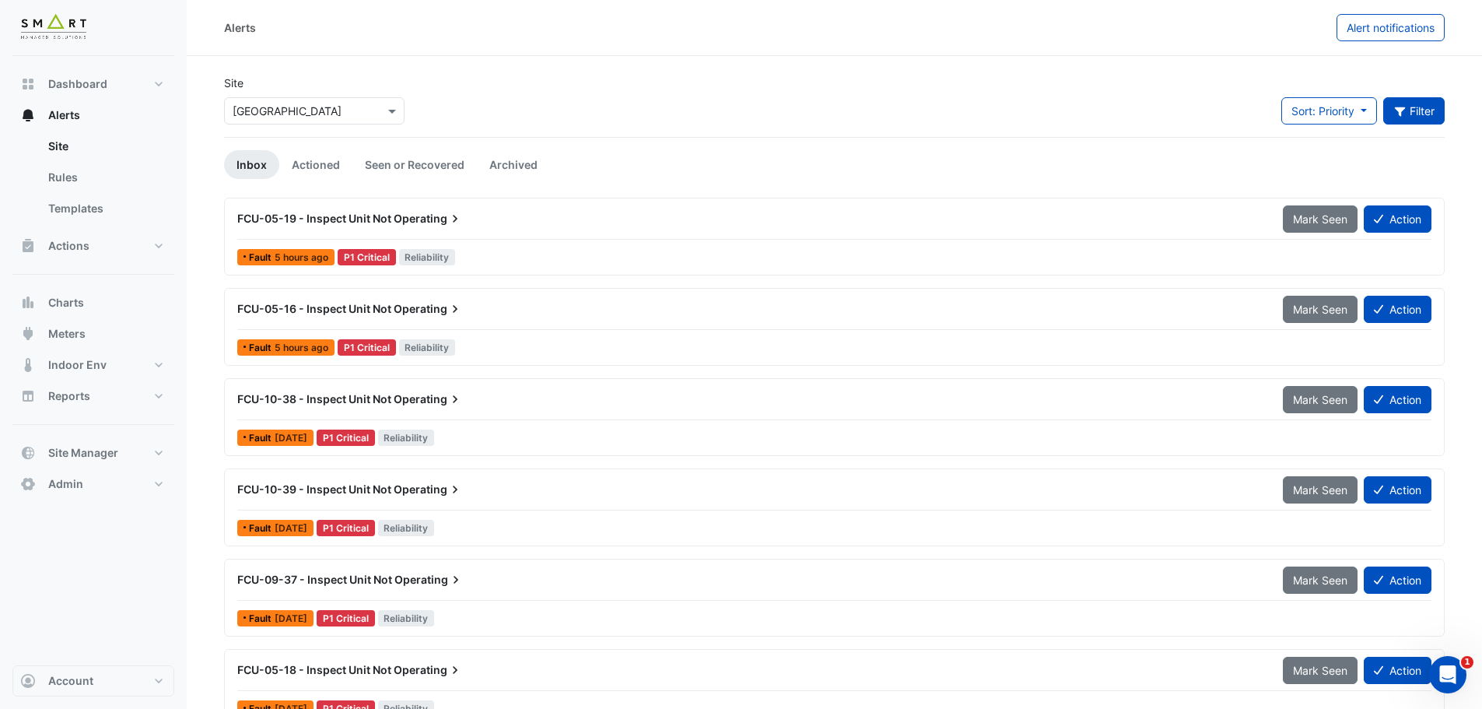
click at [1437, 112] on button "Filter" at bounding box center [1414, 110] width 62 height 27
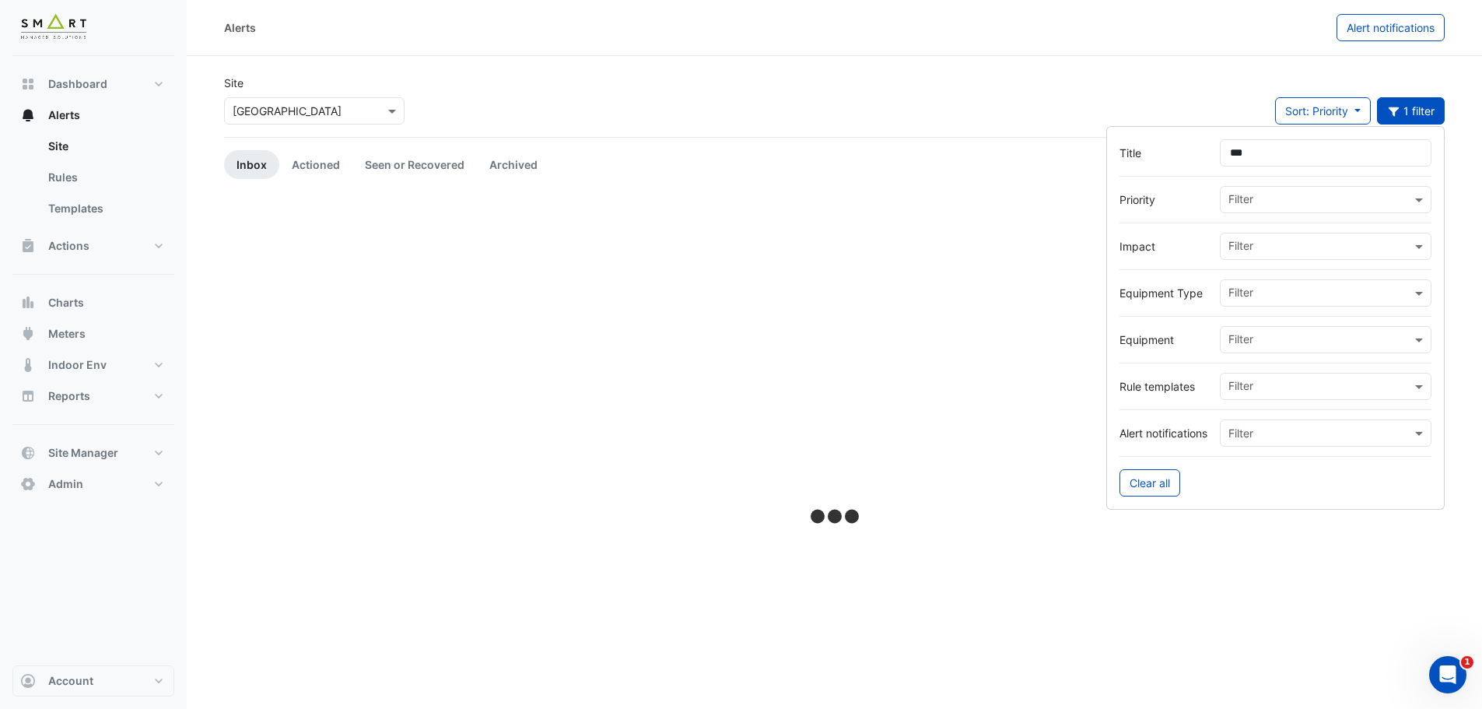
type input "***"
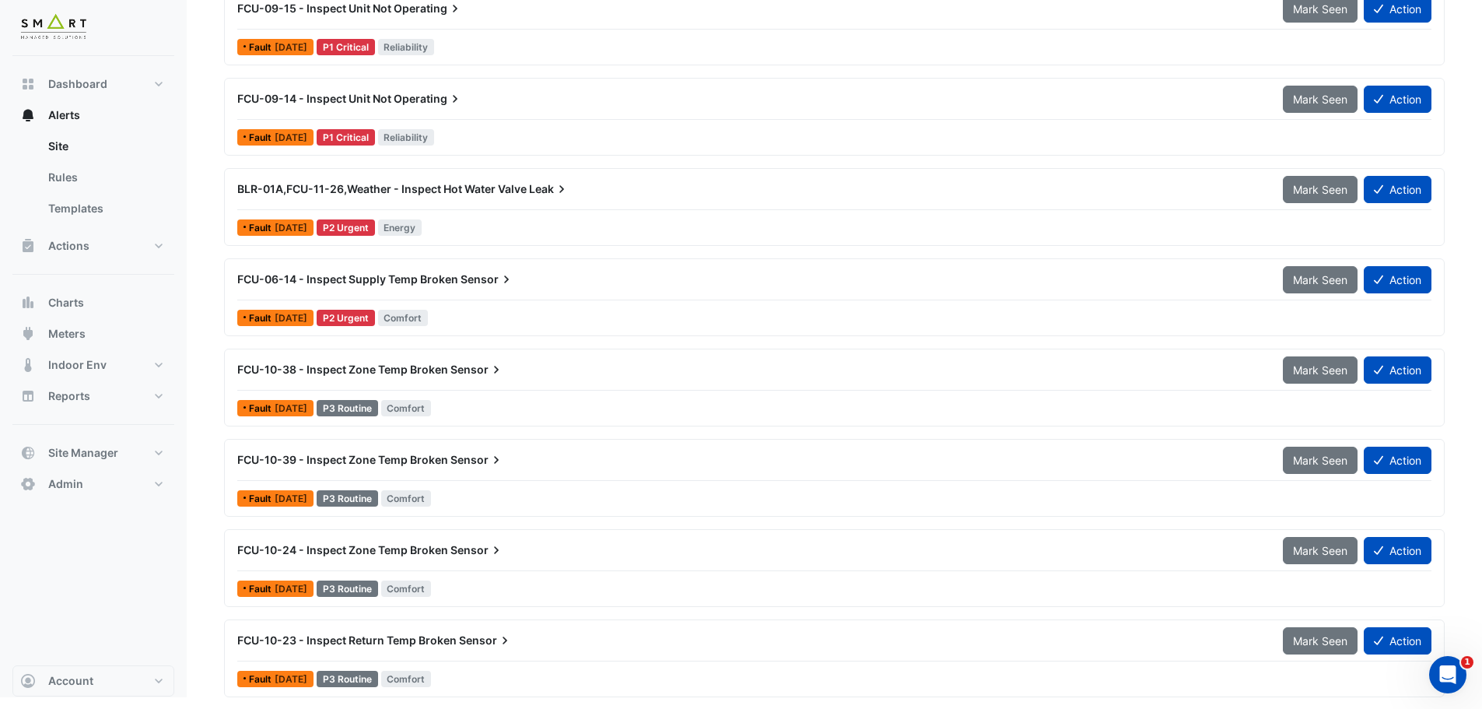
scroll to position [1474, 0]
click at [447, 194] on span "BLR-01A,FCU-11-26,Weather - Inspect Hot Water Valve" at bounding box center [381, 187] width 289 height 13
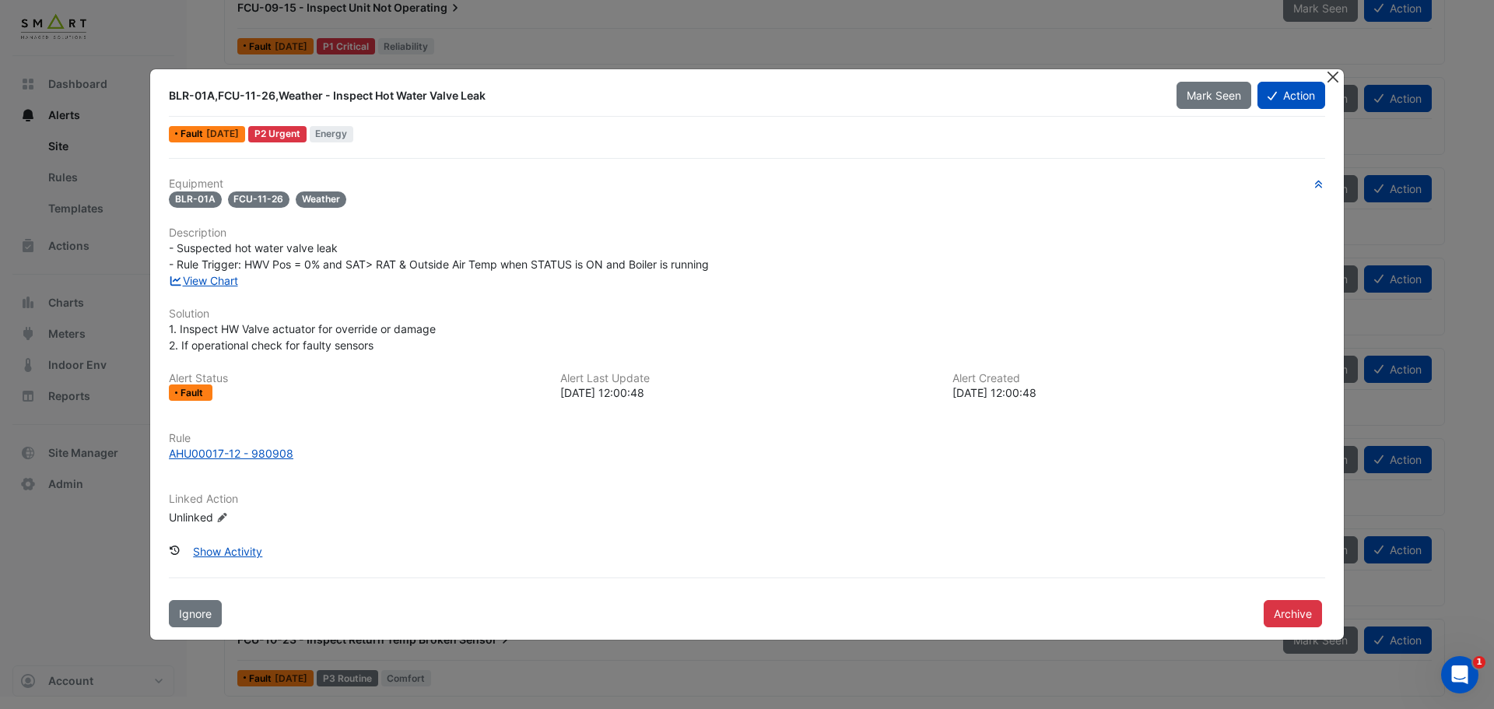
click at [1334, 75] on button "Close" at bounding box center [1332, 77] width 16 height 16
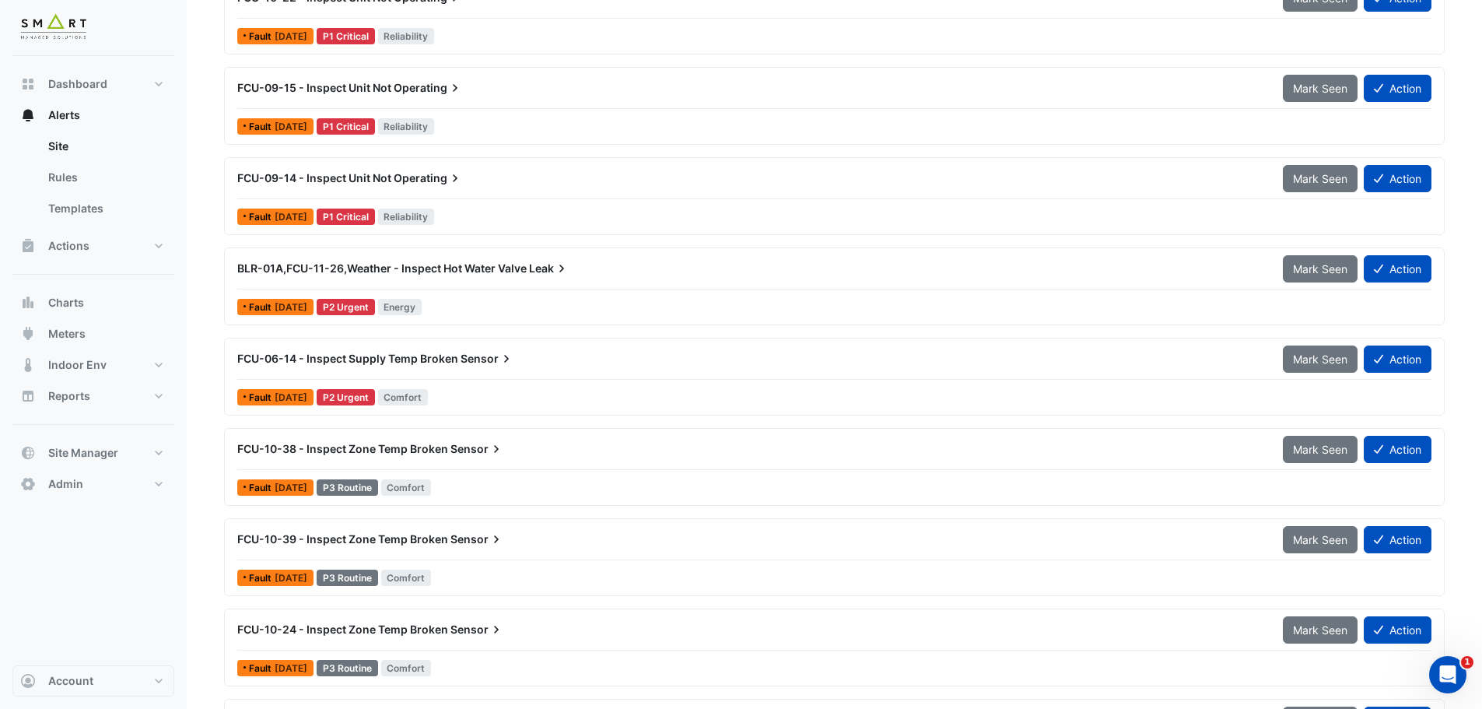
scroll to position [1319, 0]
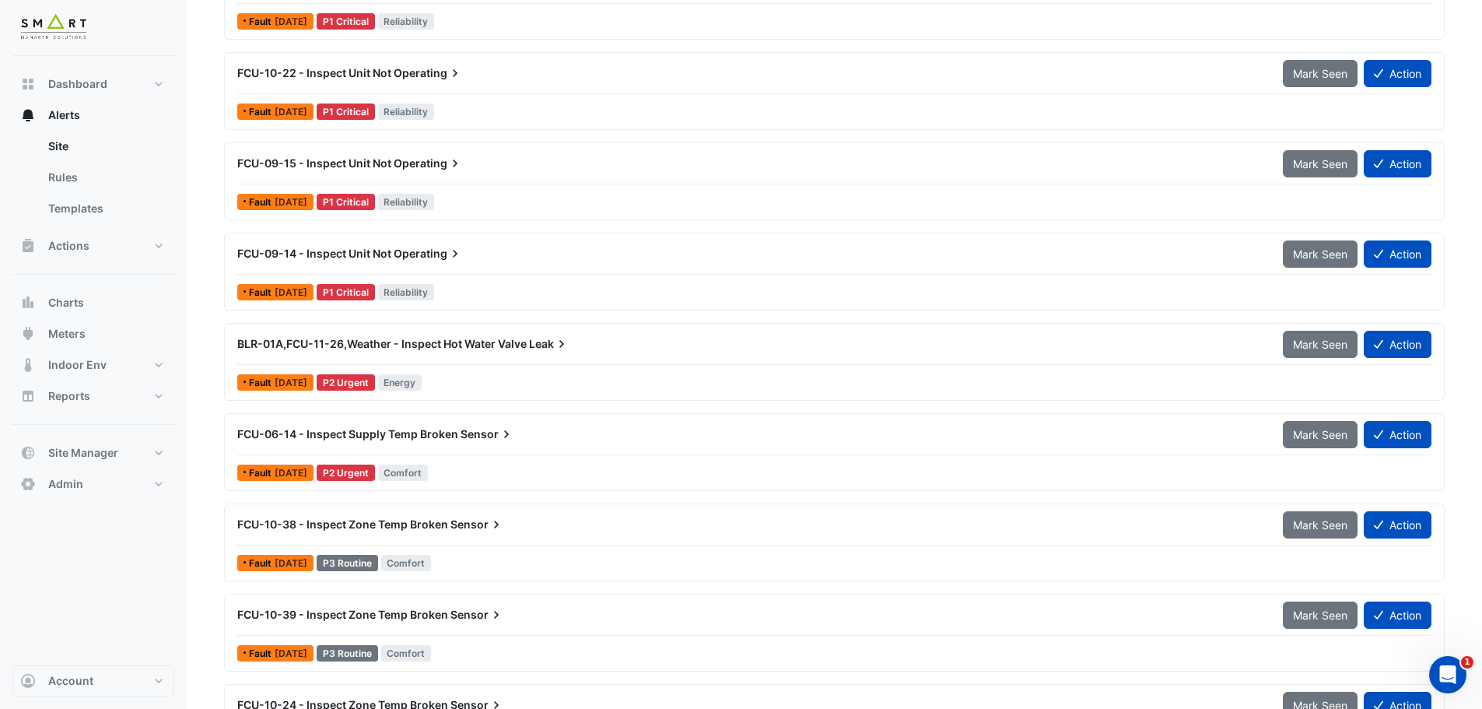
click at [450, 438] on span "FCU-06-14 - Inspect Supply Temp Broken" at bounding box center [347, 433] width 221 height 13
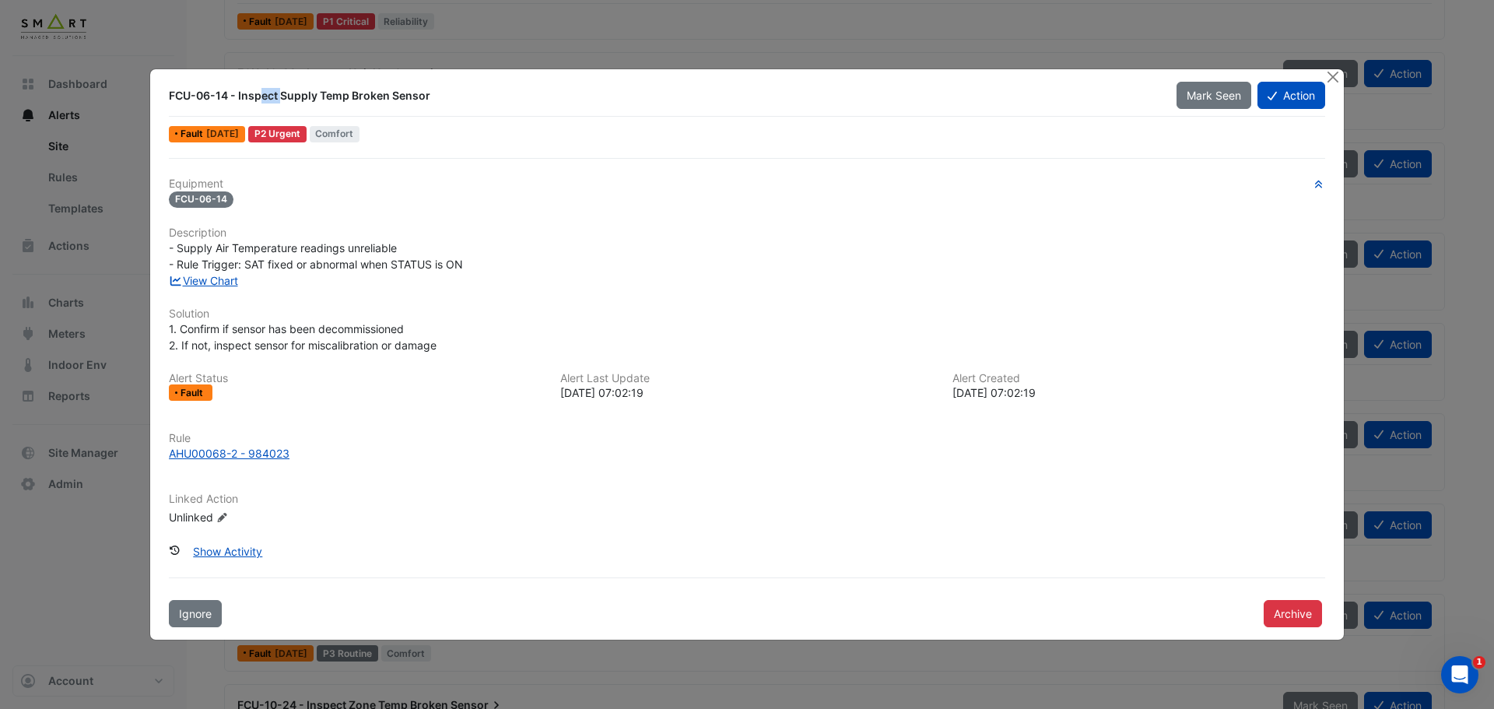
drag, startPoint x: 188, startPoint y: 96, endPoint x: 214, endPoint y: 94, distance: 25.7
click at [214, 94] on div "FCU-06-14 - Inspect Supply Temp Broken Sensor" at bounding box center [663, 96] width 989 height 16
drag, startPoint x: 232, startPoint y: 96, endPoint x: 204, endPoint y: 96, distance: 28.0
click at [204, 96] on div "FCU-06-14 - Inspect Supply Temp Broken Sensor" at bounding box center [663, 96] width 989 height 16
drag, startPoint x: 299, startPoint y: 96, endPoint x: 386, endPoint y: 94, distance: 86.4
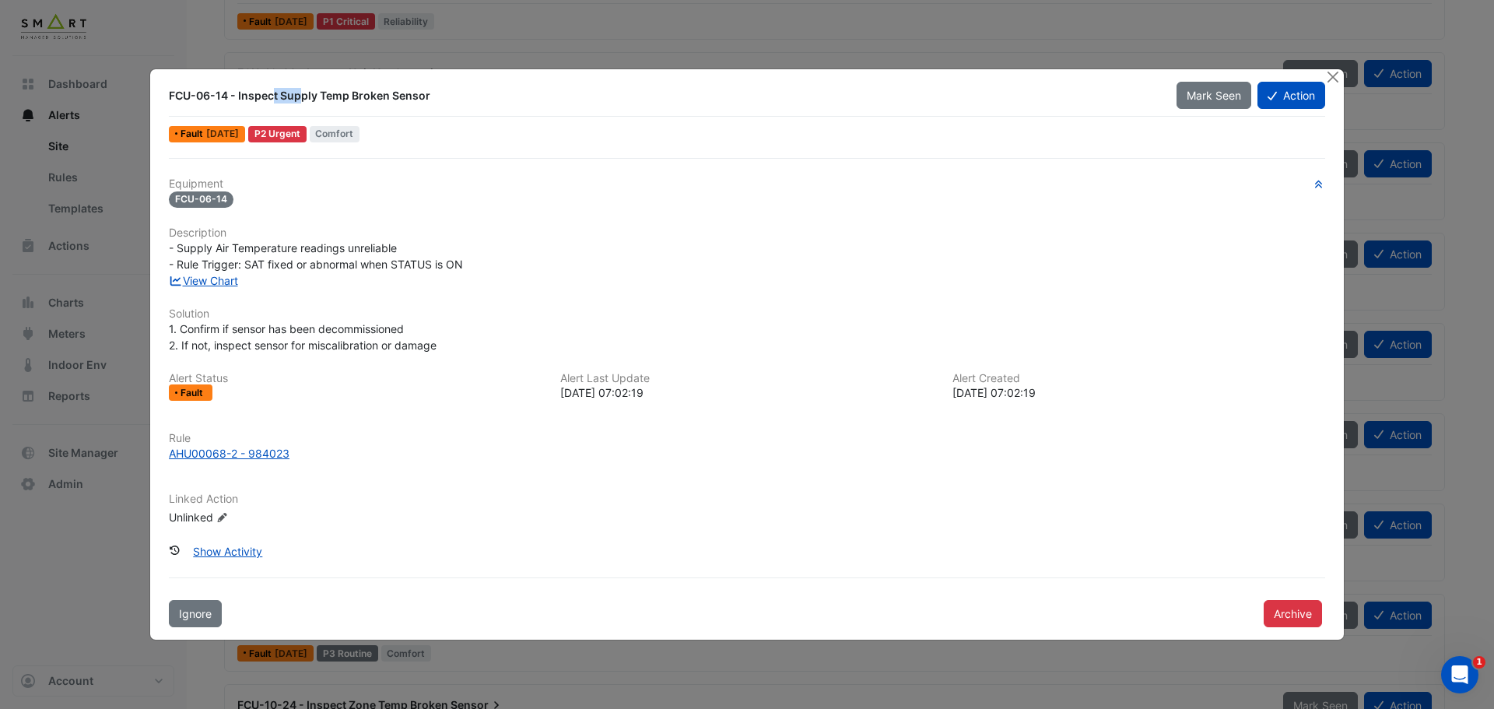
click at [386, 94] on div "FCU-06-14 - Inspect Supply Temp Broken Sensor" at bounding box center [663, 96] width 989 height 16
click at [236, 243] on div "- Supply Air Temperature readings unreliable - Rule Trigger: SAT fixed or abnor…" at bounding box center [747, 256] width 1156 height 33
drag, startPoint x: 273, startPoint y: 246, endPoint x: 391, endPoint y: 247, distance: 118.2
click at [391, 247] on span "- Supply Air Temperature readings unreliable - Rule Trigger: SAT fixed or abnor…" at bounding box center [316, 256] width 294 height 30
drag, startPoint x: 273, startPoint y: 260, endPoint x: 485, endPoint y: 264, distance: 211.6
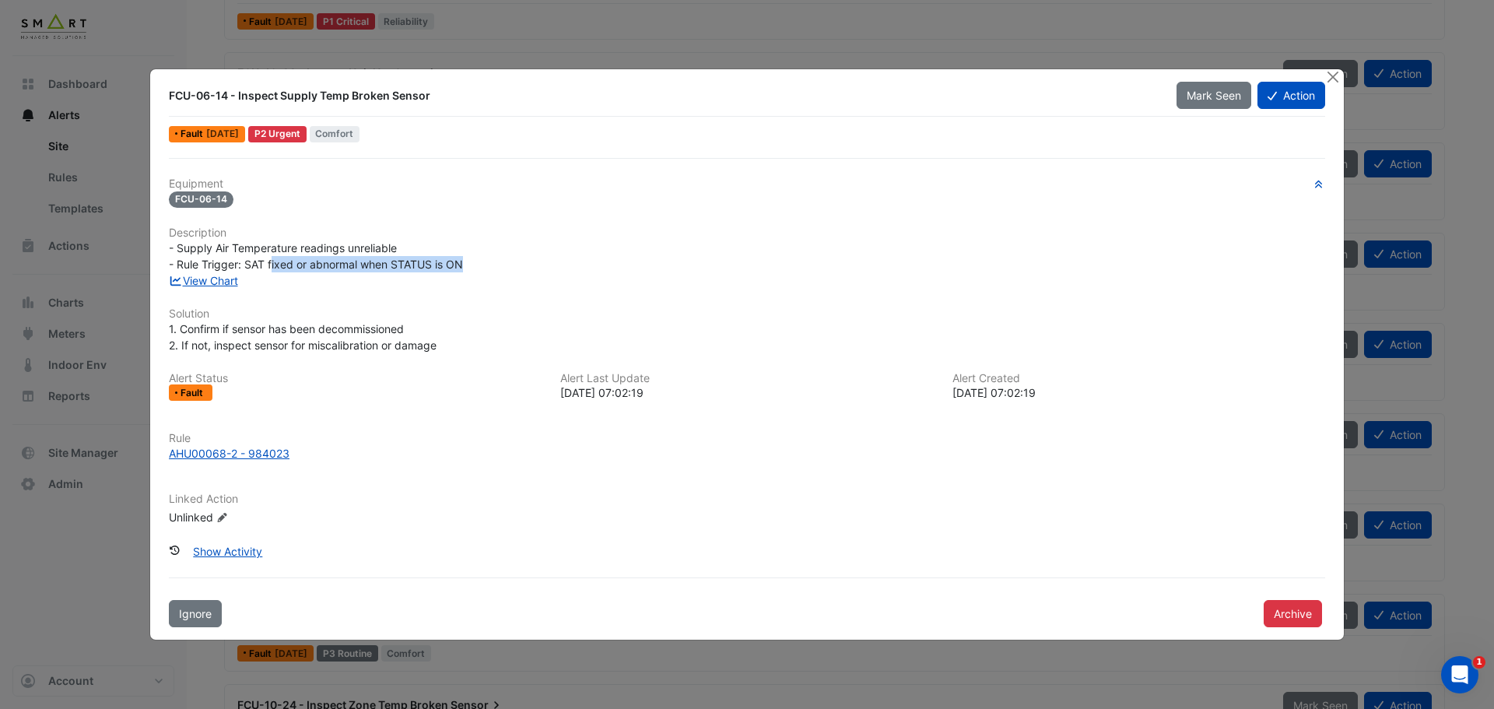
click at [485, 264] on div "- Supply Air Temperature readings unreliable - Rule Trigger: SAT fixed or abnor…" at bounding box center [747, 256] width 1156 height 33
click at [224, 286] on link "View Chart" at bounding box center [203, 280] width 69 height 13
click at [376, 263] on span "- Supply Air Temperature readings unreliable - Rule Trigger: SAT fixed or abnor…" at bounding box center [316, 256] width 294 height 30
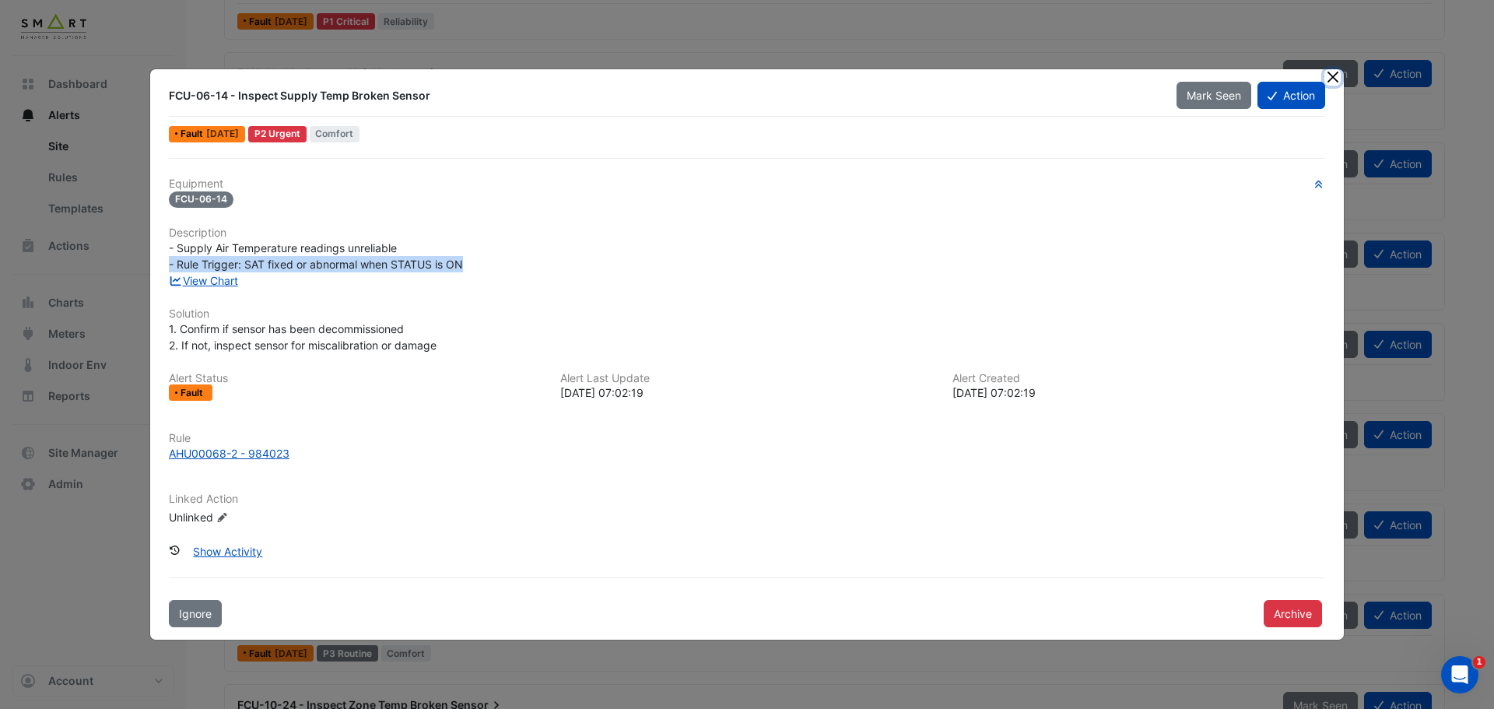
click at [1329, 79] on button "Close" at bounding box center [1332, 77] width 16 height 16
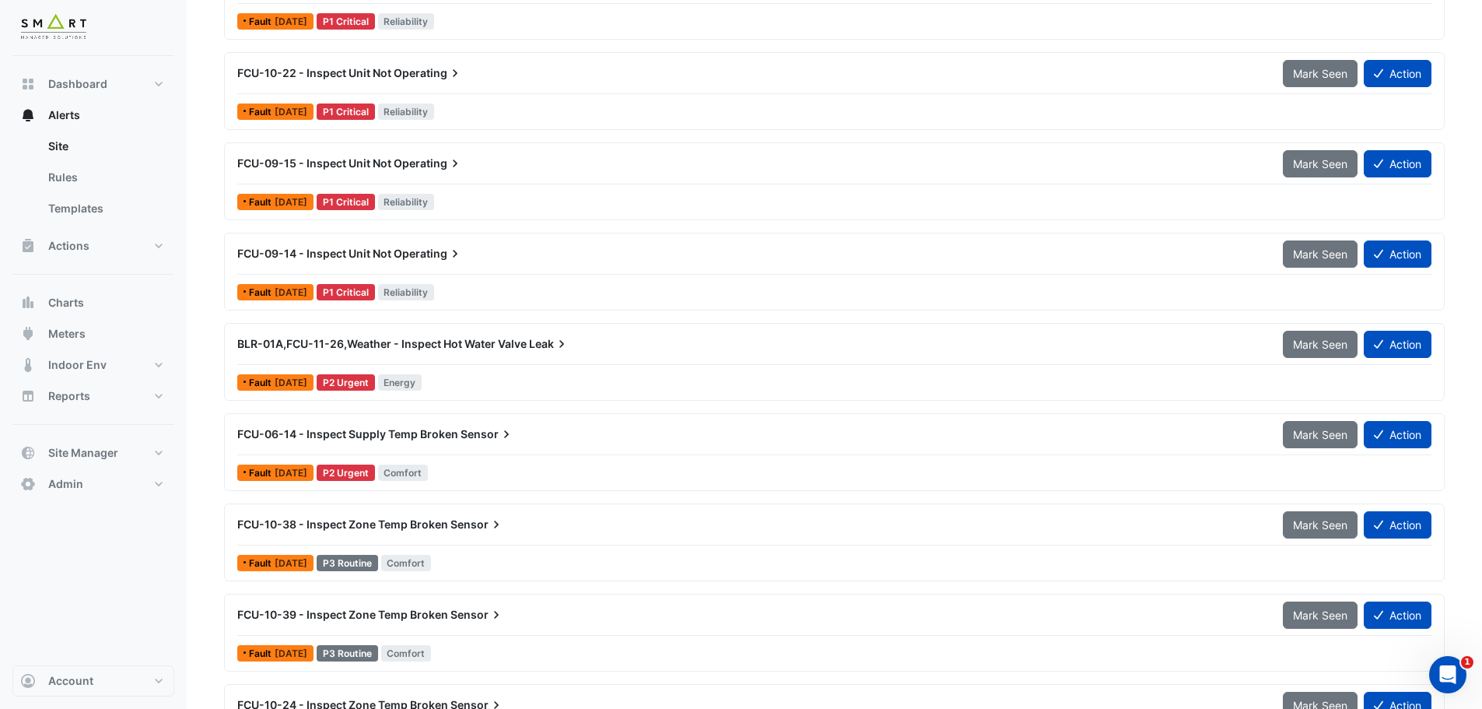
click at [432, 253] on span "Operating" at bounding box center [428, 254] width 69 height 16
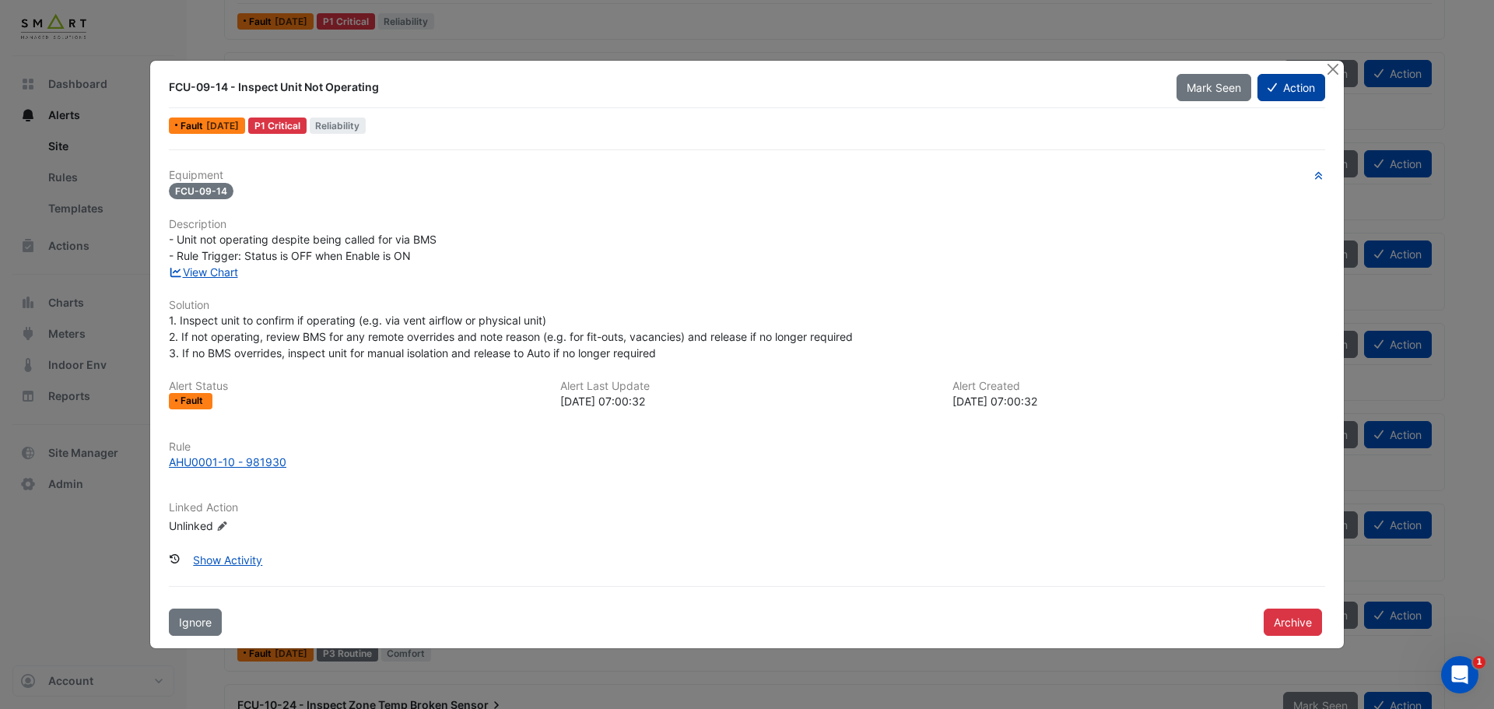
click at [1292, 89] on button "Action" at bounding box center [1291, 87] width 68 height 27
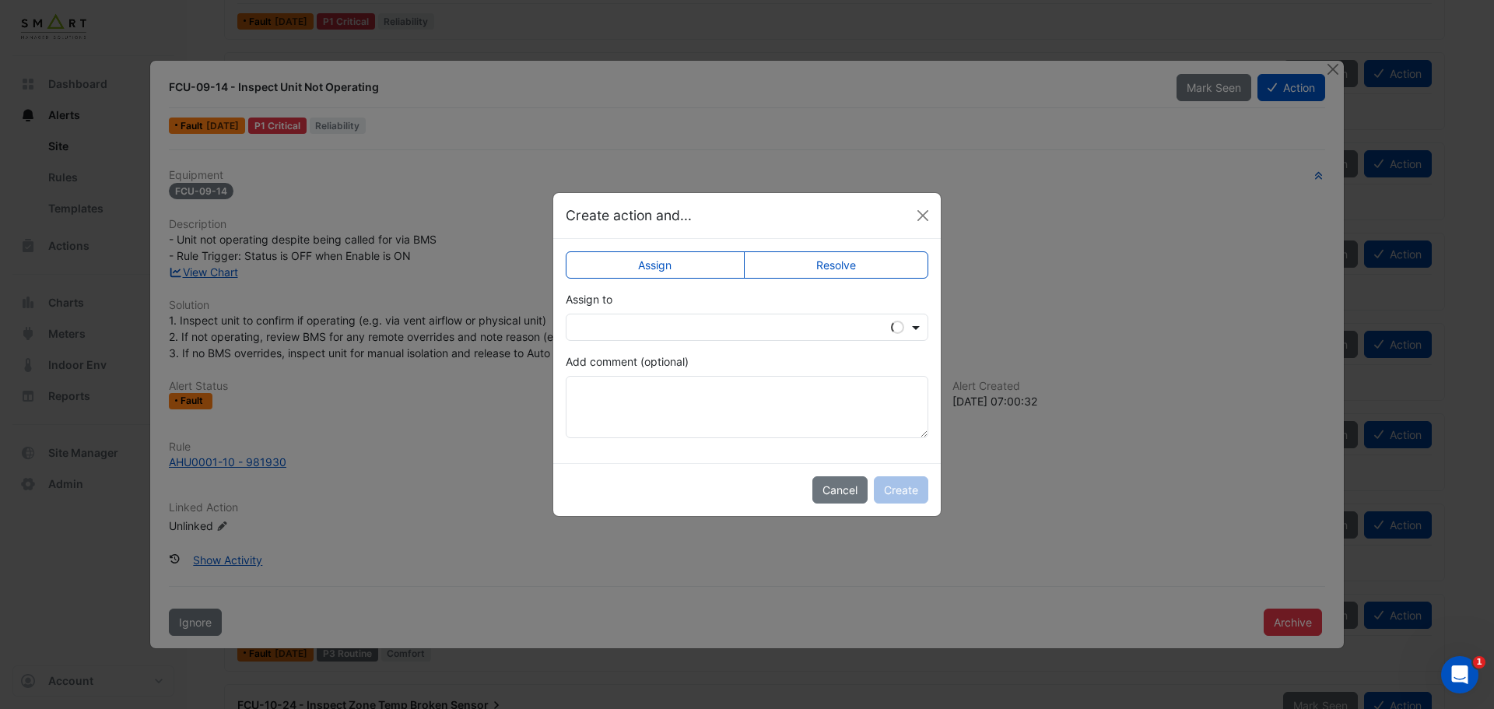
click at [921, 324] on span at bounding box center [917, 327] width 19 height 16
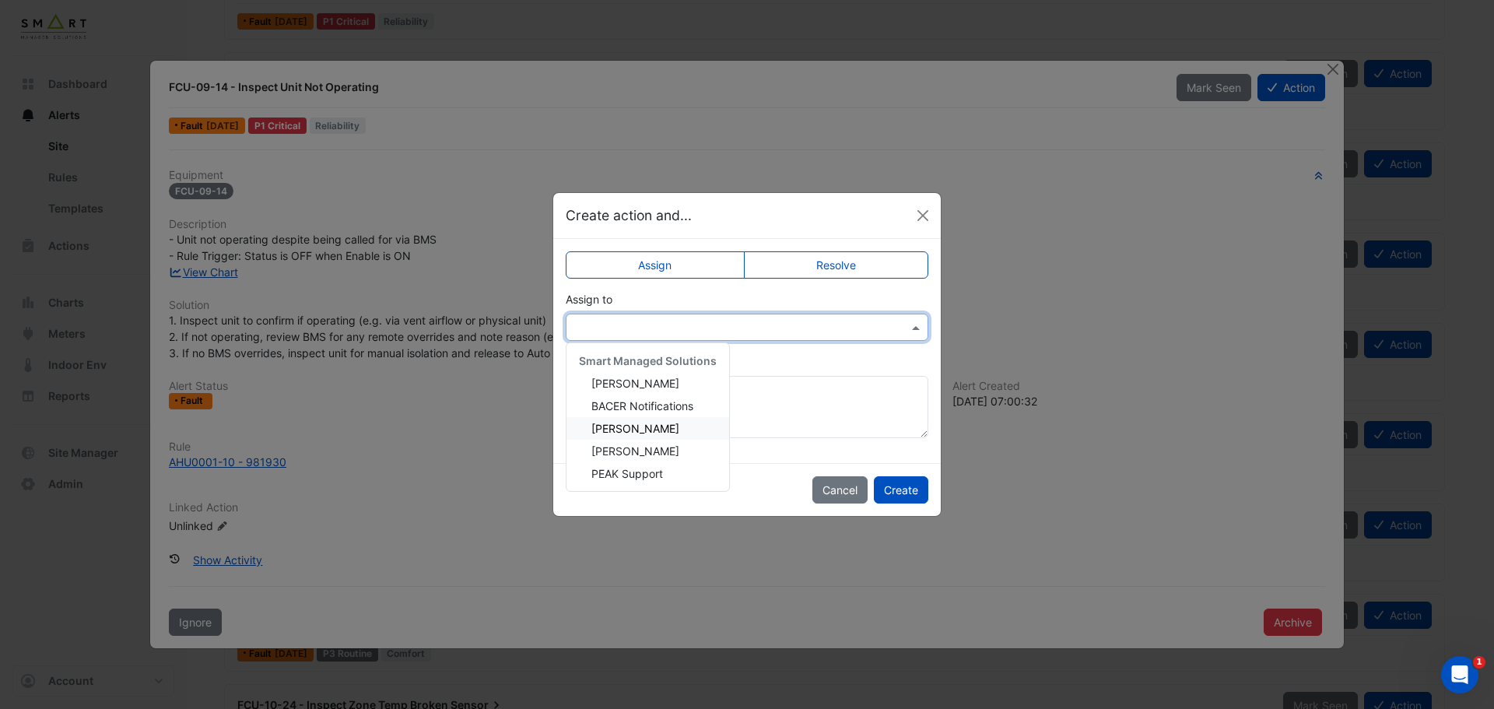
click at [785, 240] on div "Assign Resolve Assign to Smart Managed Solutions Adrien Jaboin BACER Notificati…" at bounding box center [746, 351] width 387 height 224
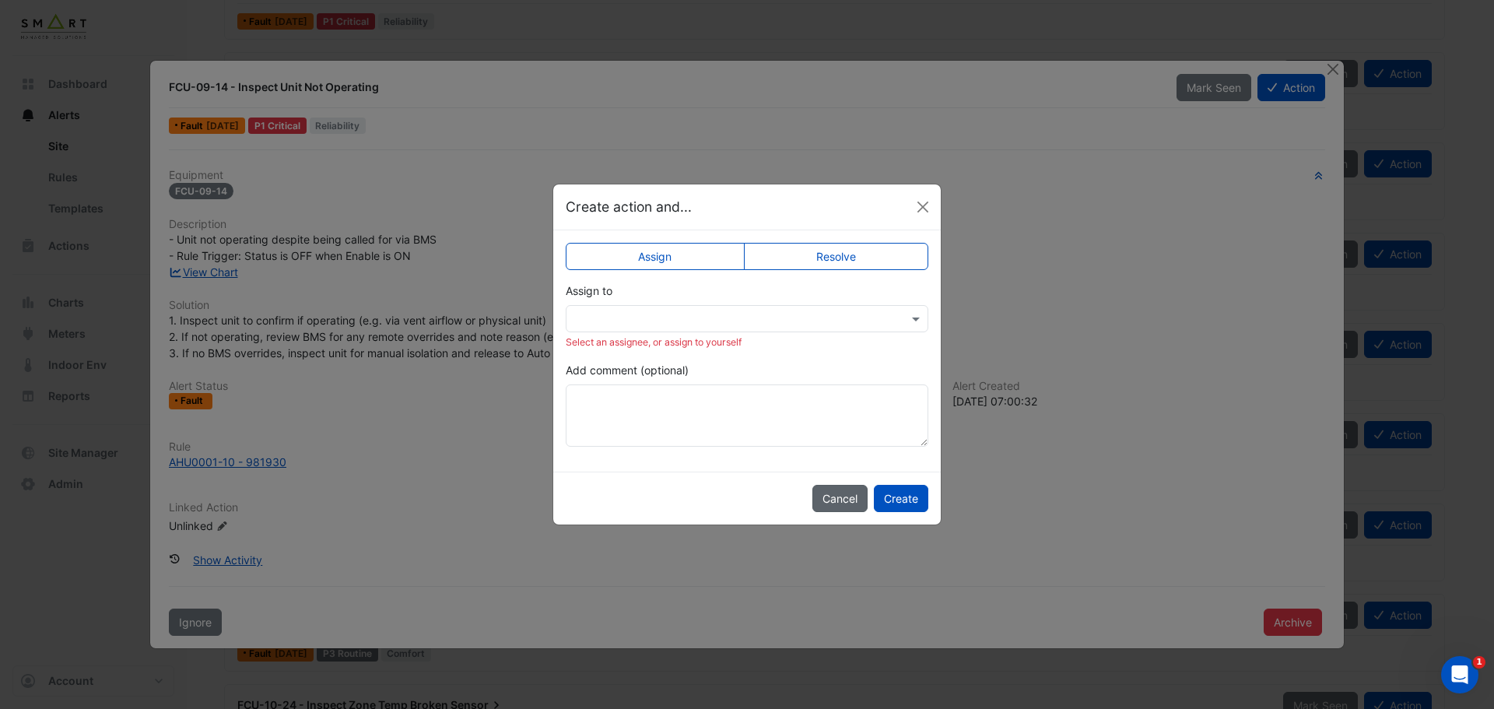
click at [842, 503] on button "Cancel" at bounding box center [839, 498] width 55 height 27
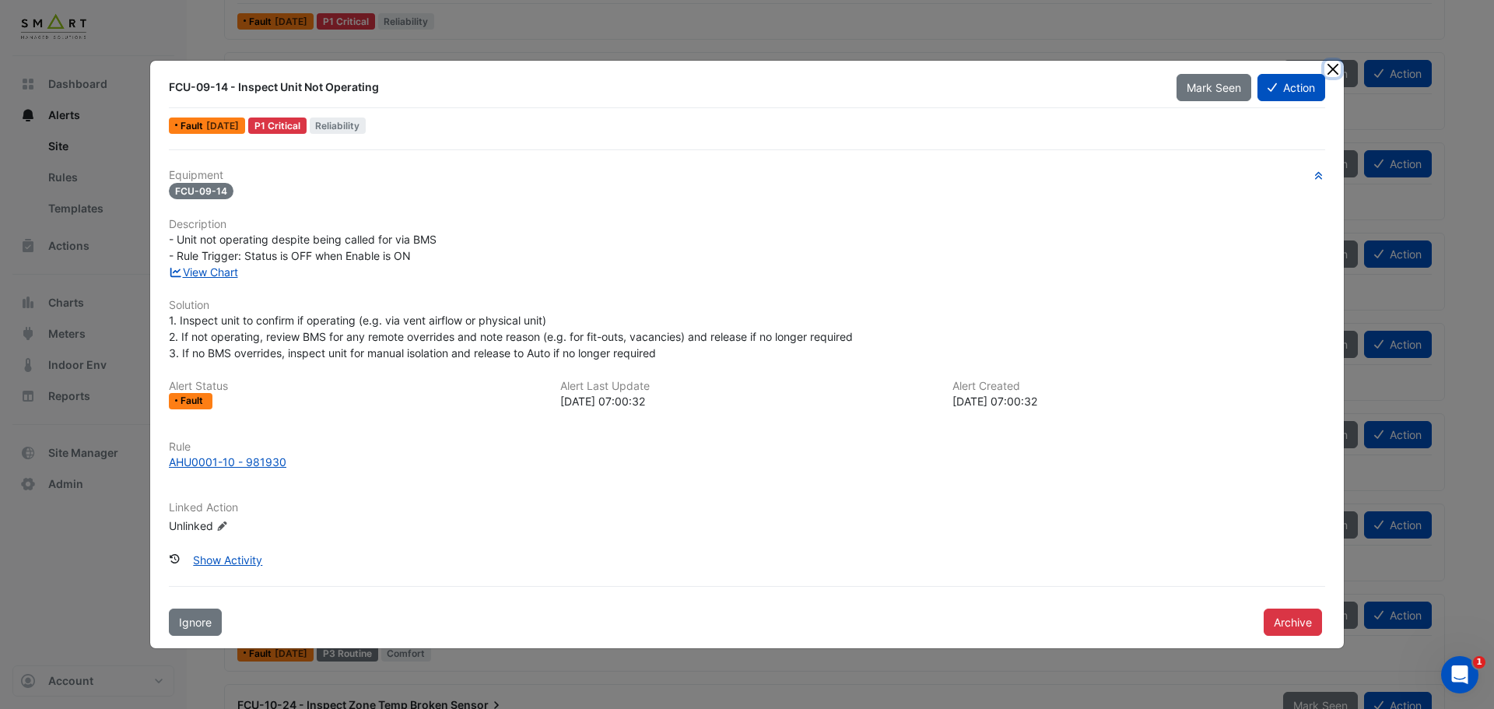
click at [1335, 68] on button "Close" at bounding box center [1332, 69] width 16 height 16
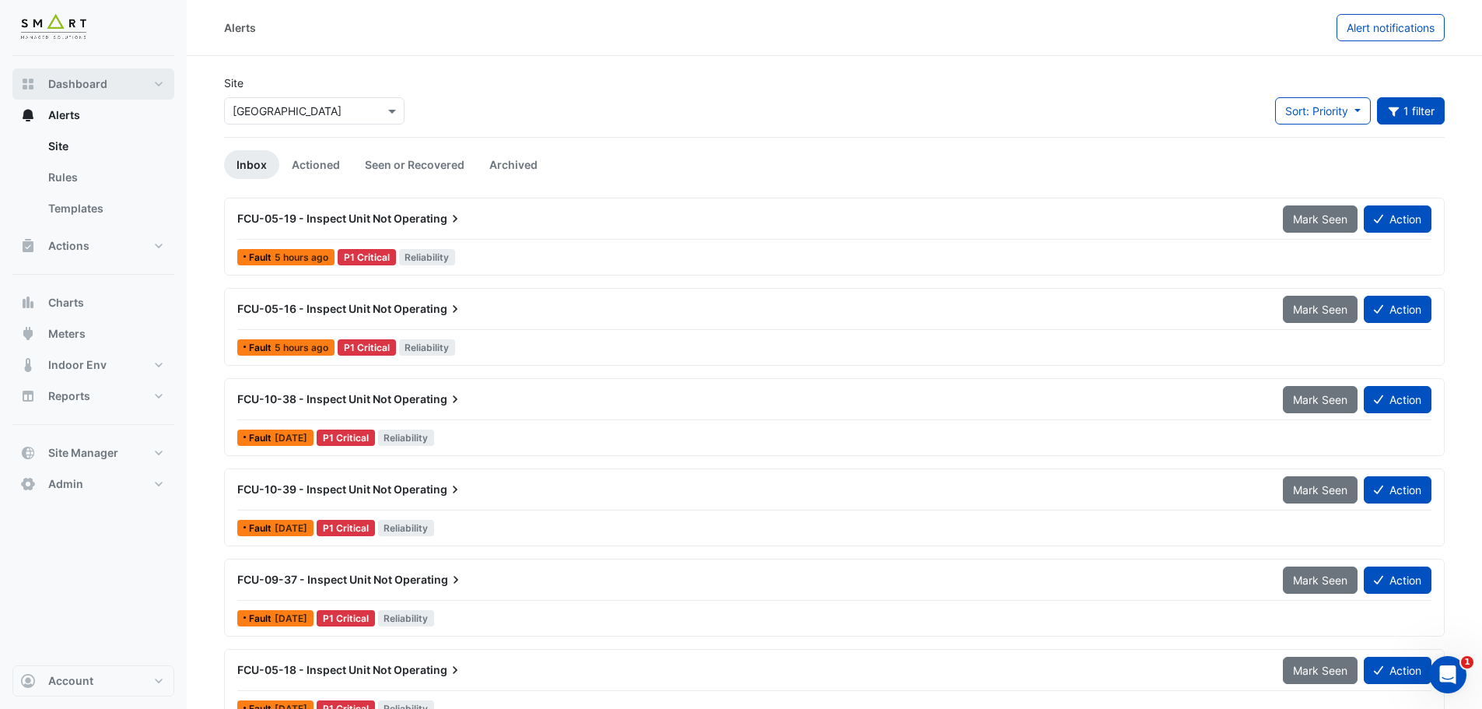
click at [68, 85] on span "Dashboard" at bounding box center [77, 84] width 59 height 16
select select "***"
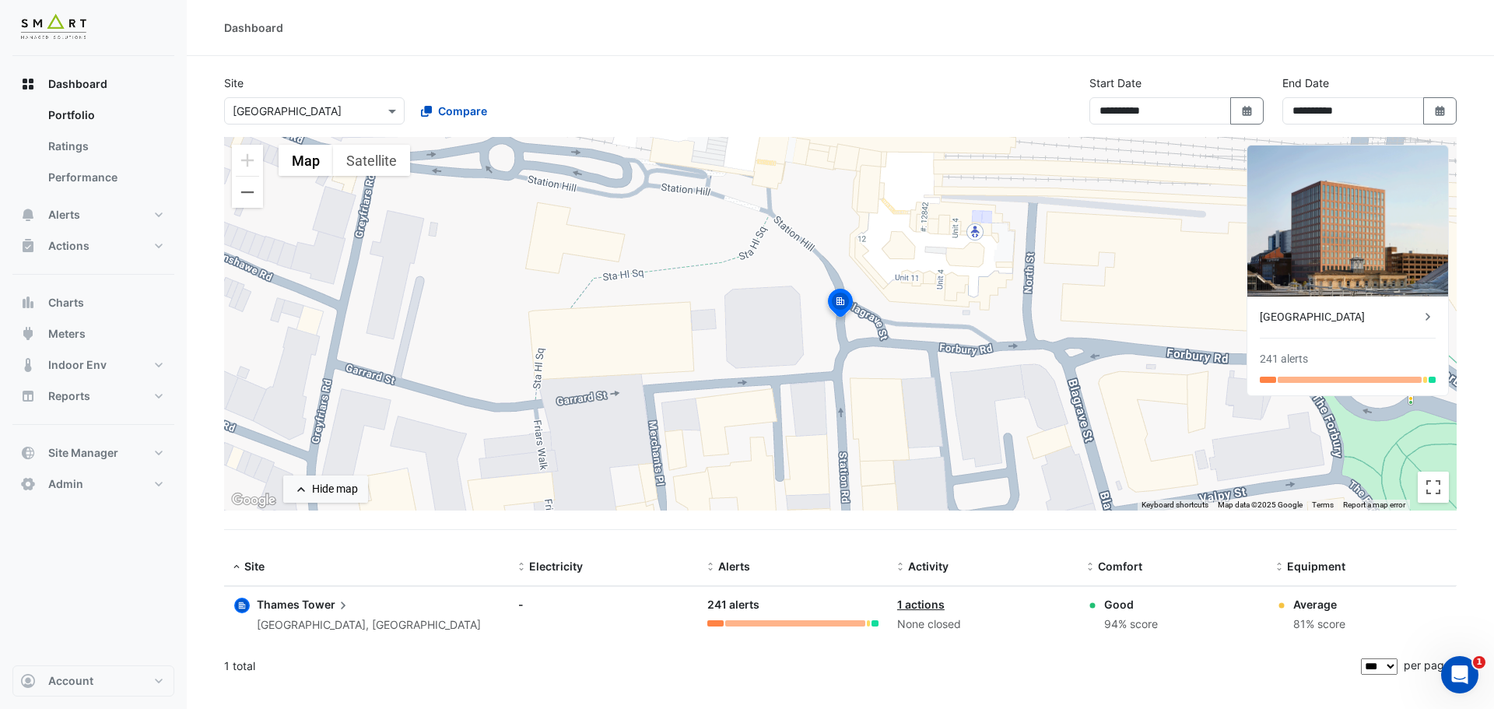
click at [1306, 311] on div "[GEOGRAPHIC_DATA]" at bounding box center [1339, 317] width 160 height 16
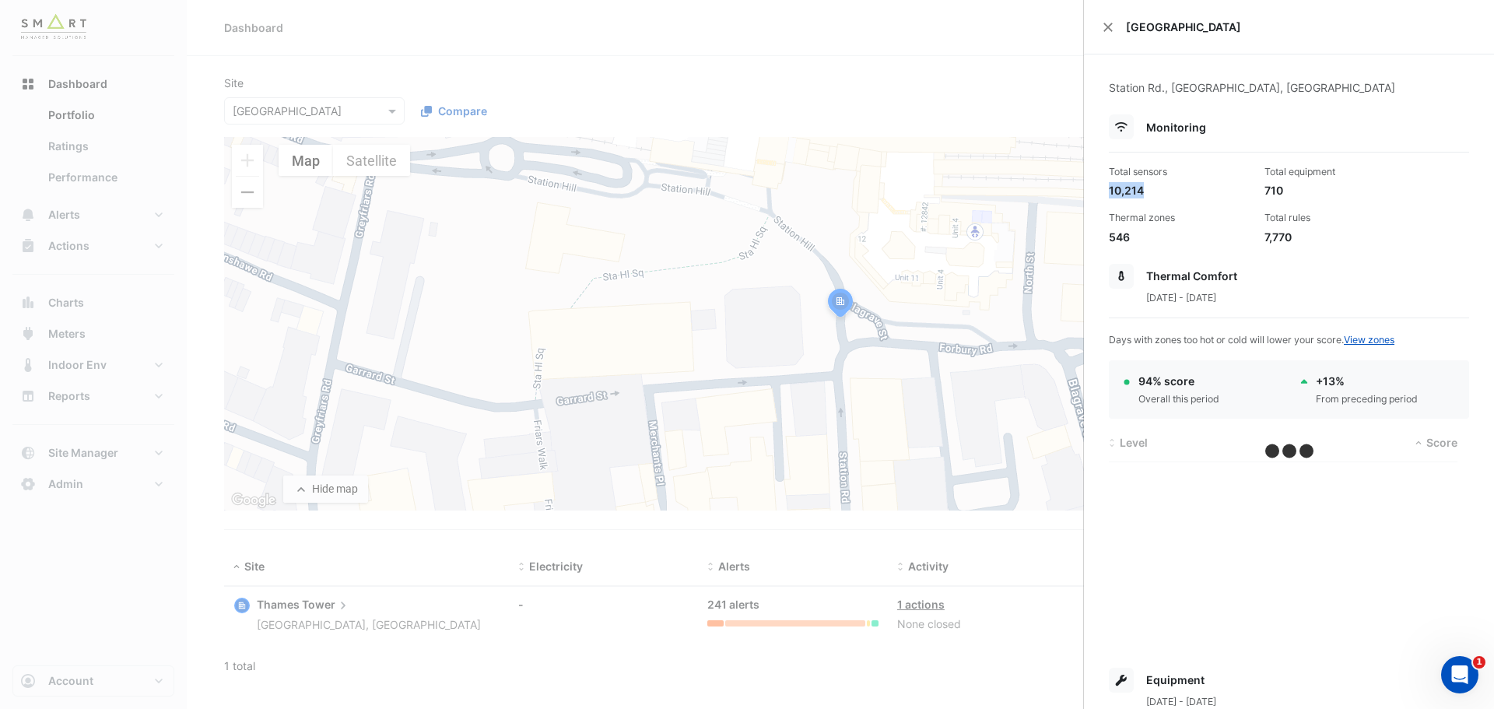
drag, startPoint x: 1144, startPoint y: 190, endPoint x: 1088, endPoint y: 187, distance: 55.3
click at [1088, 187] on div "Station Rd., Reading, England Monitoring Total sensors 10,214 Total equipment 7…" at bounding box center [1289, 685] width 410 height 1262
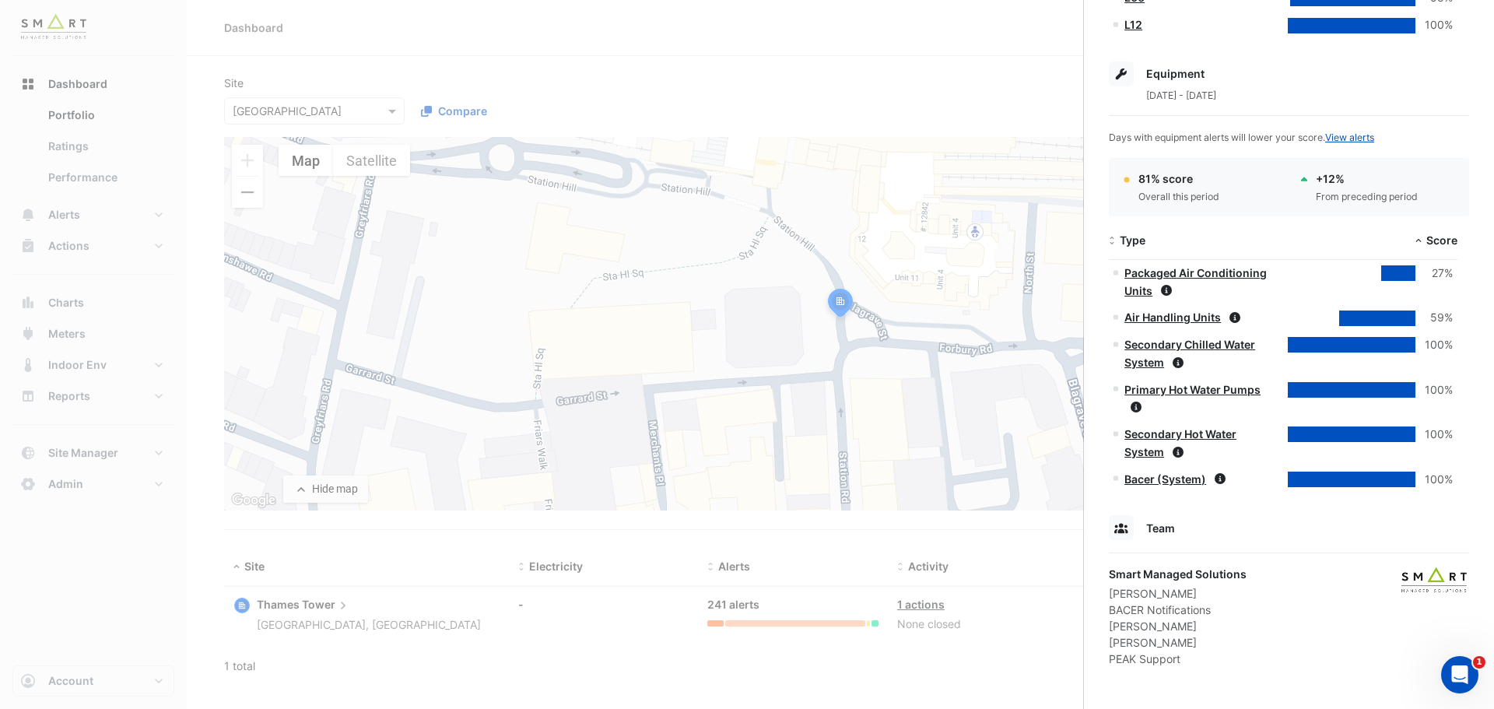
scroll to position [830, 0]
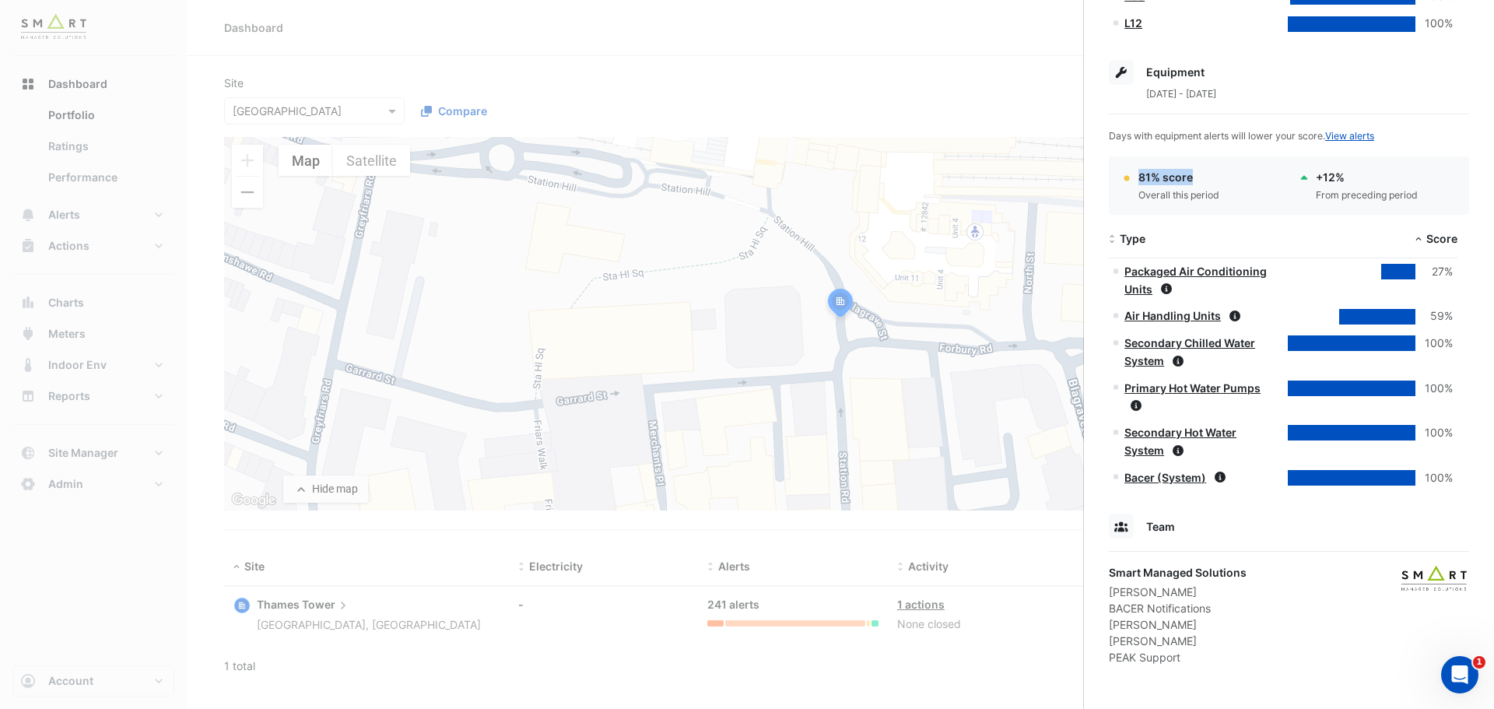
drag, startPoint x: 1193, startPoint y: 174, endPoint x: 1117, endPoint y: 175, distance: 75.5
click at [1117, 175] on div "81% score Overall this period" at bounding box center [1200, 185] width 177 height 33
click at [605, 39] on ngb-offcanvas-backdrop at bounding box center [747, 354] width 1494 height 709
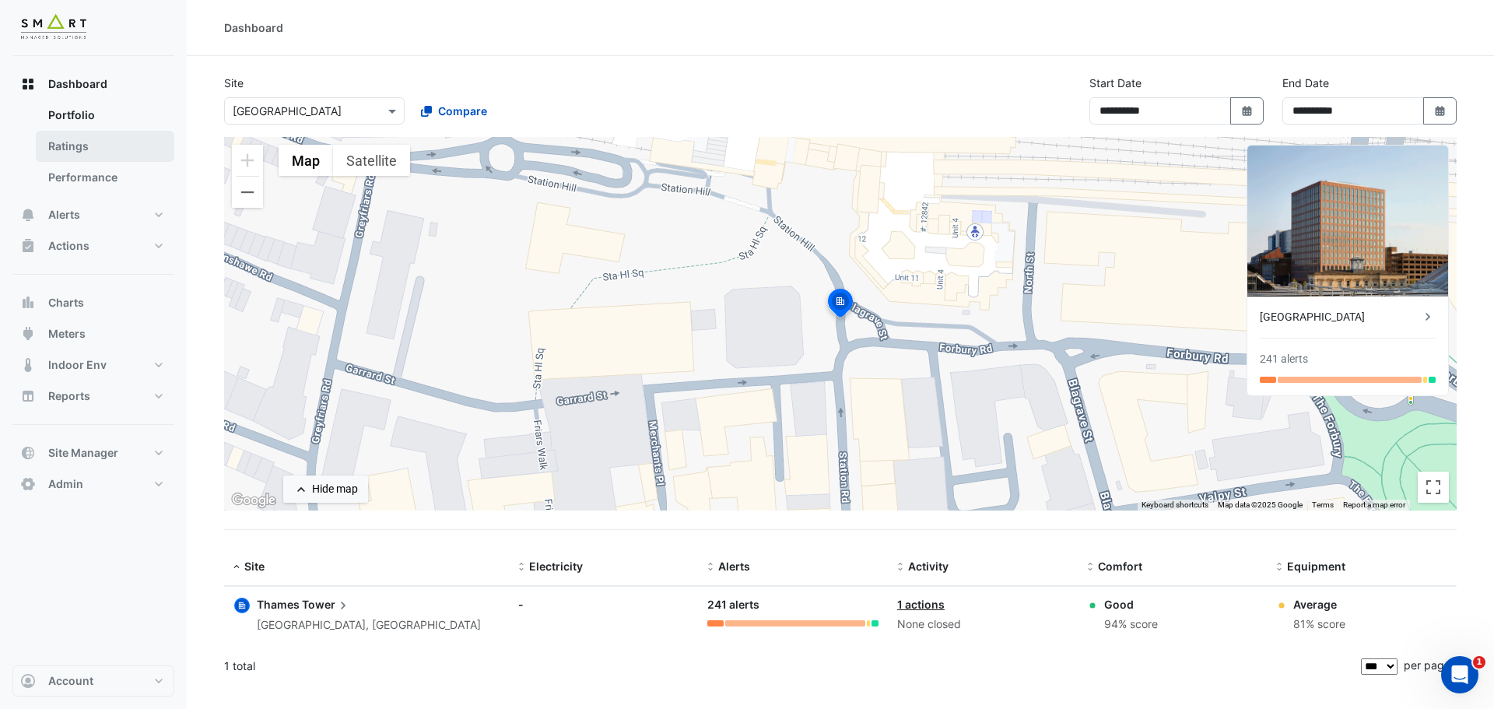
click at [91, 154] on link "Ratings" at bounding box center [105, 146] width 138 height 31
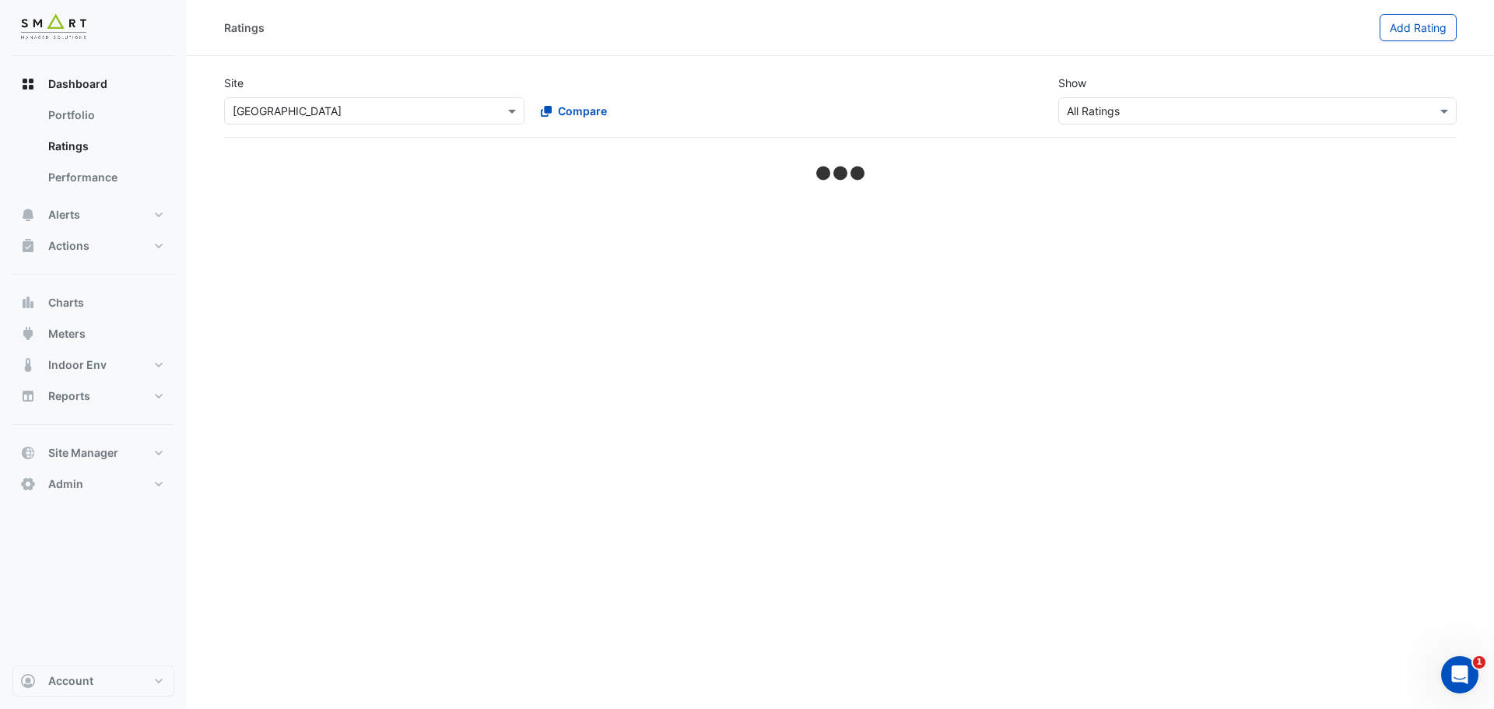
click at [455, 114] on input "text" at bounding box center [359, 111] width 252 height 16
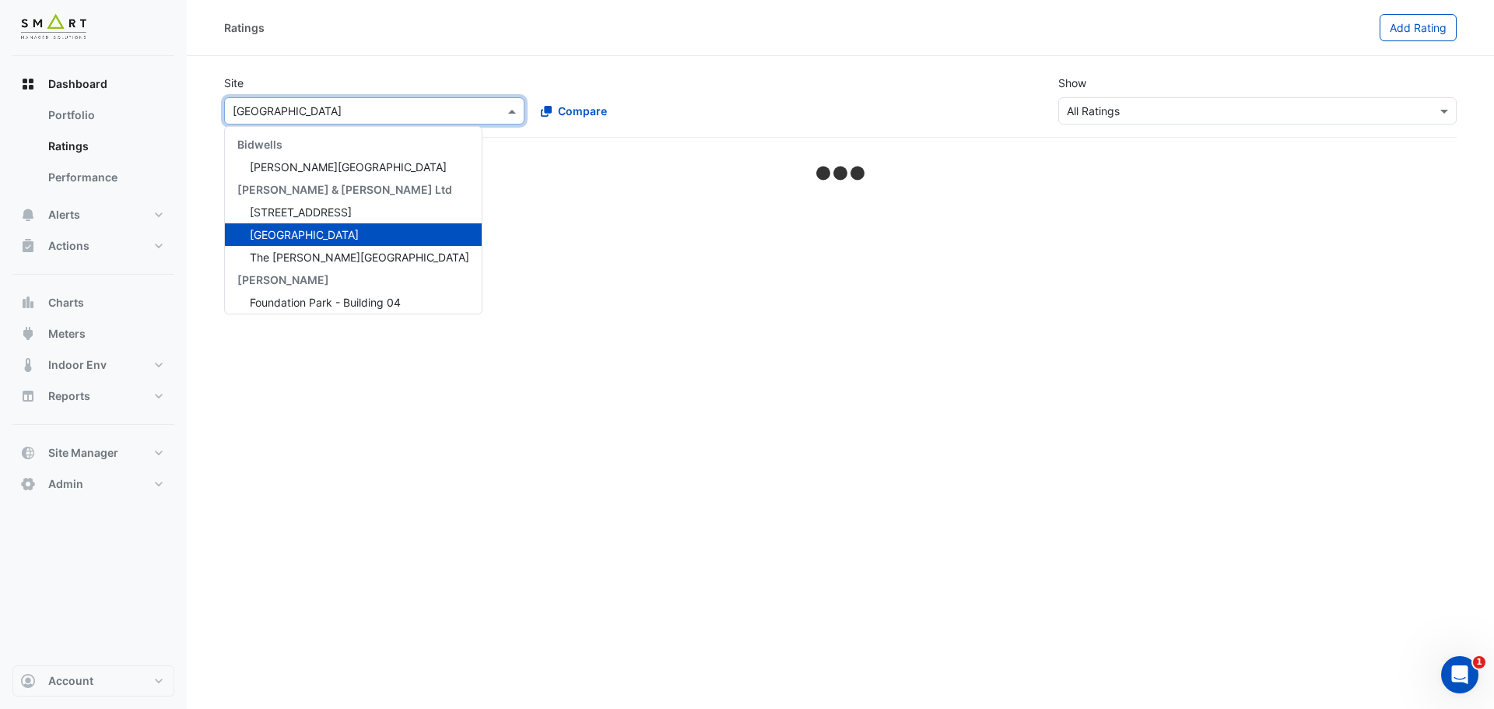
click at [678, 69] on div "Site × Thames Tower Bidwells Bidwell House Cushman & Wakefield Ltd 12 Hammersmi…" at bounding box center [840, 99] width 1251 height 75
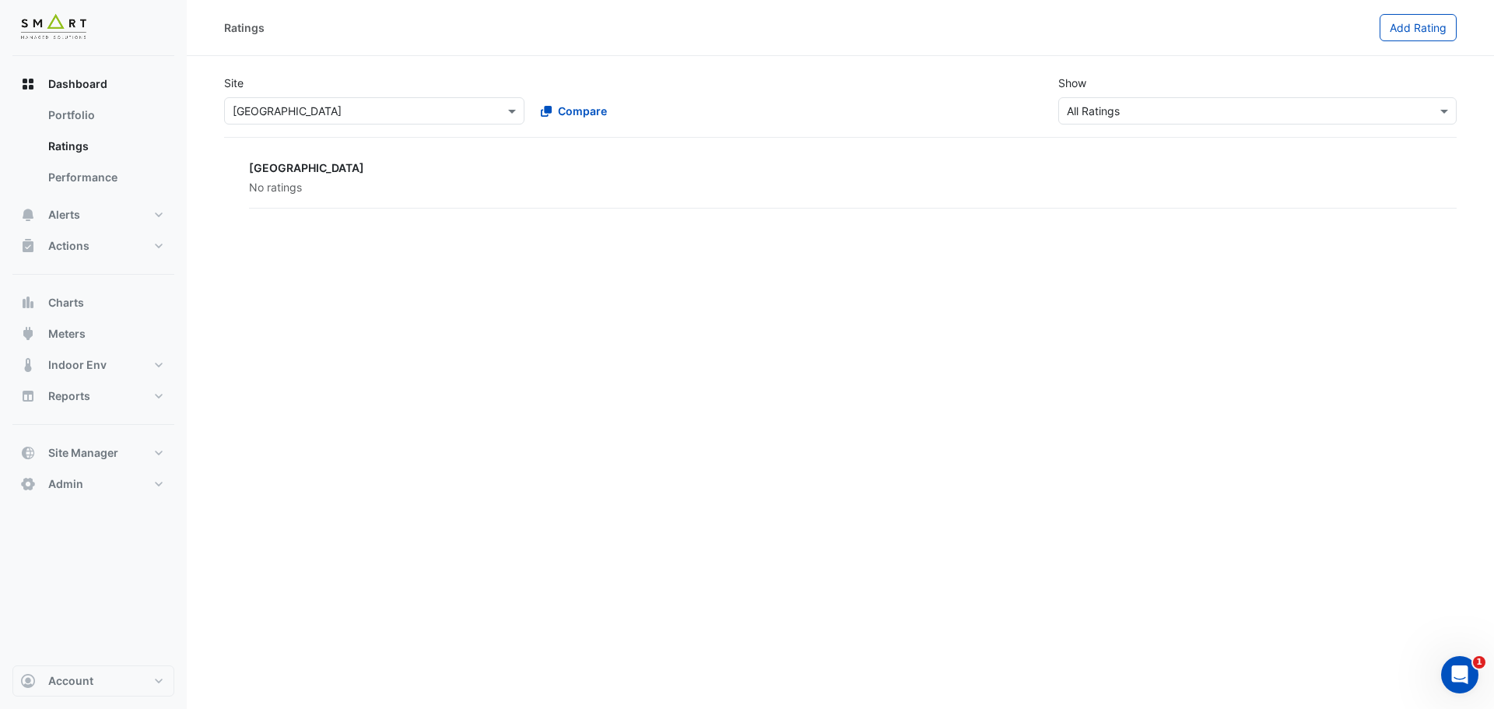
click at [1194, 108] on input "text" at bounding box center [1242, 111] width 350 height 16
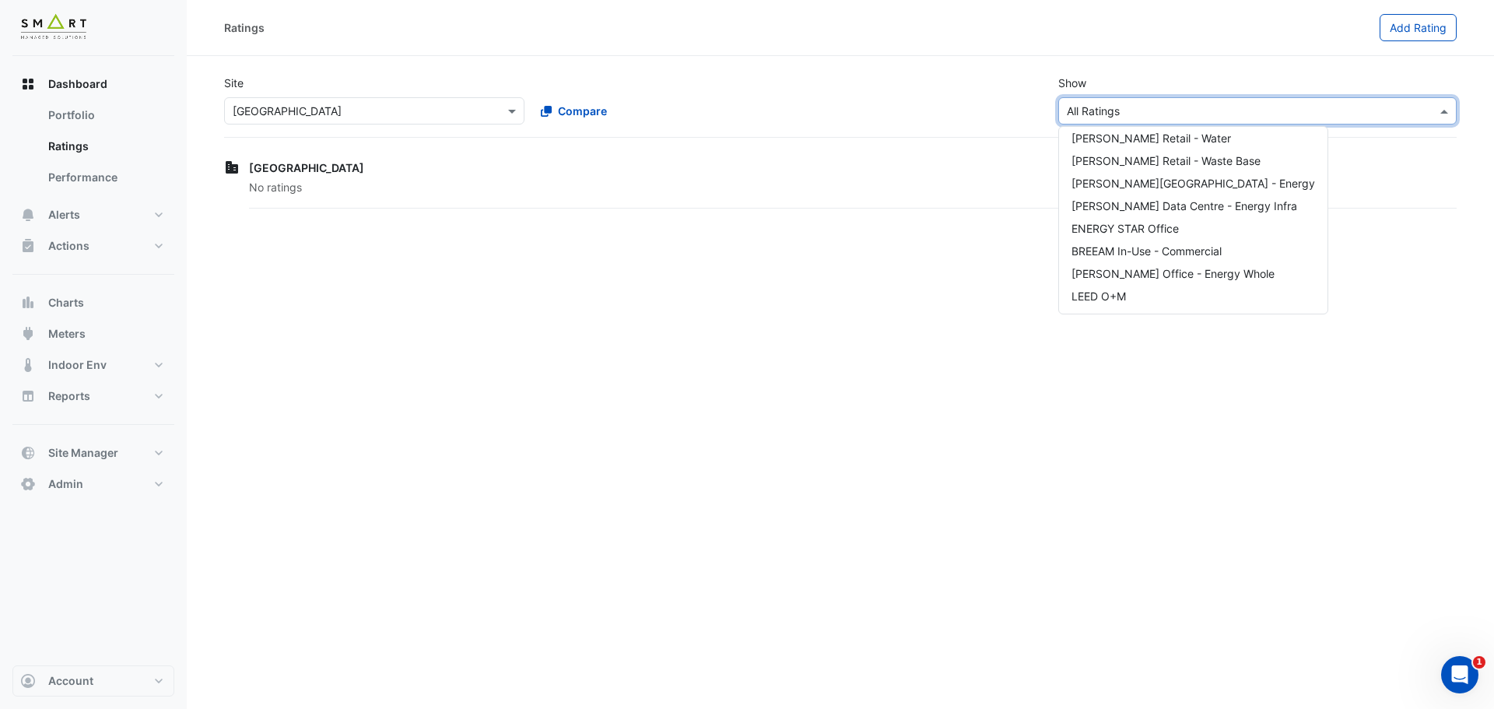
scroll to position [135, 0]
click at [1142, 250] on span "BREEAM In-Use - Commercial" at bounding box center [1146, 256] width 150 height 13
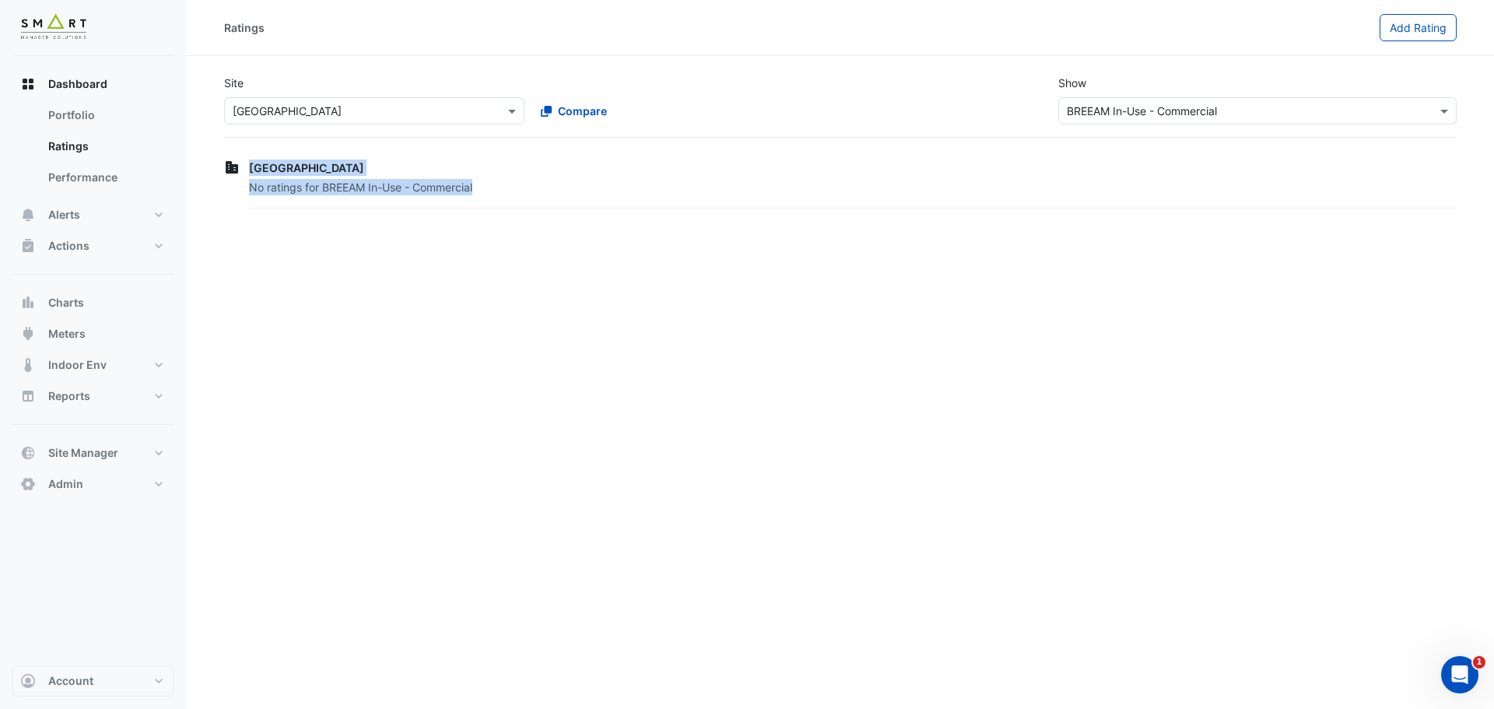
drag, startPoint x: 479, startPoint y: 190, endPoint x: 246, endPoint y: 166, distance: 234.5
click at [246, 166] on div "Thames Tower No ratings for BREEAM In-Use - Commercial" at bounding box center [840, 183] width 1232 height 55
click at [483, 248] on div "Ratings Add Rating Site × Thames Tower Compare Show × BREEAM In-Use - Commercia…" at bounding box center [840, 354] width 1307 height 709
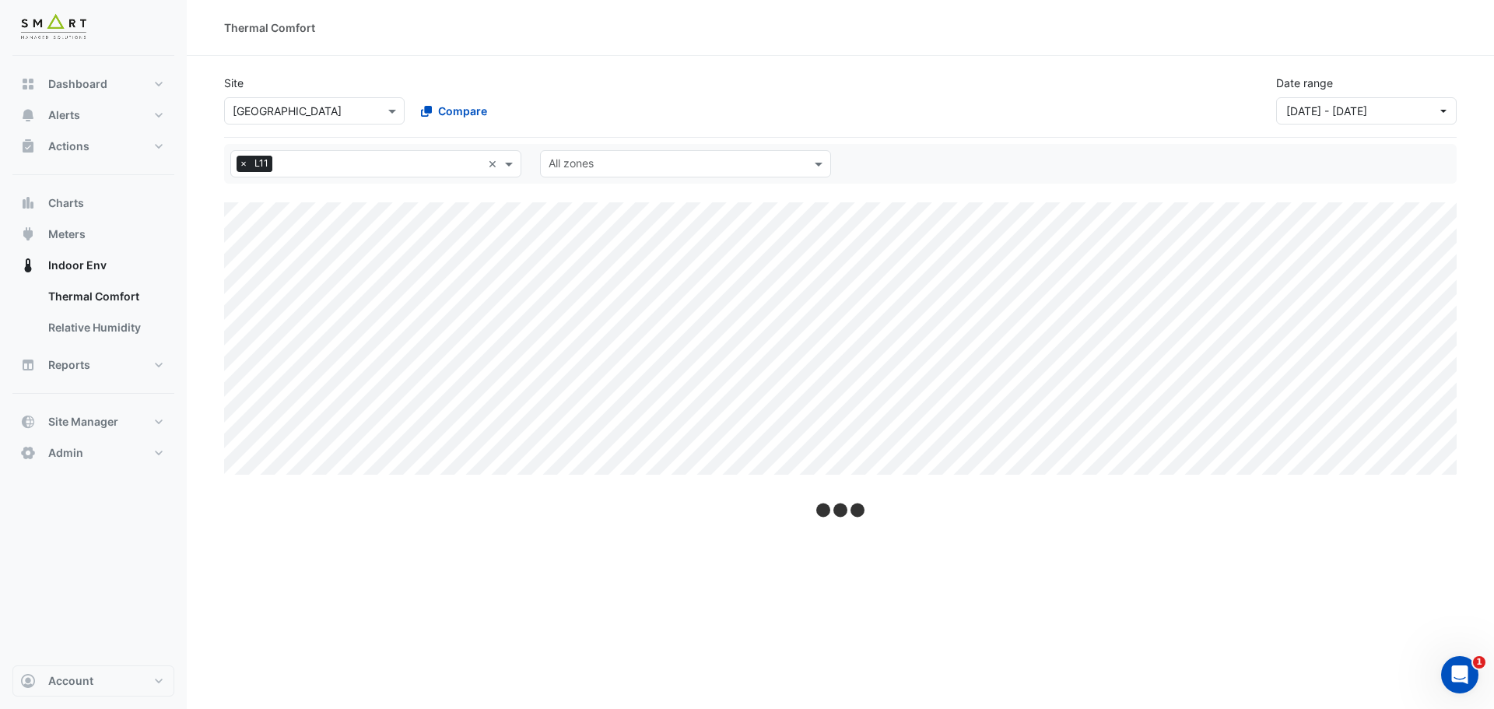
select select "***"
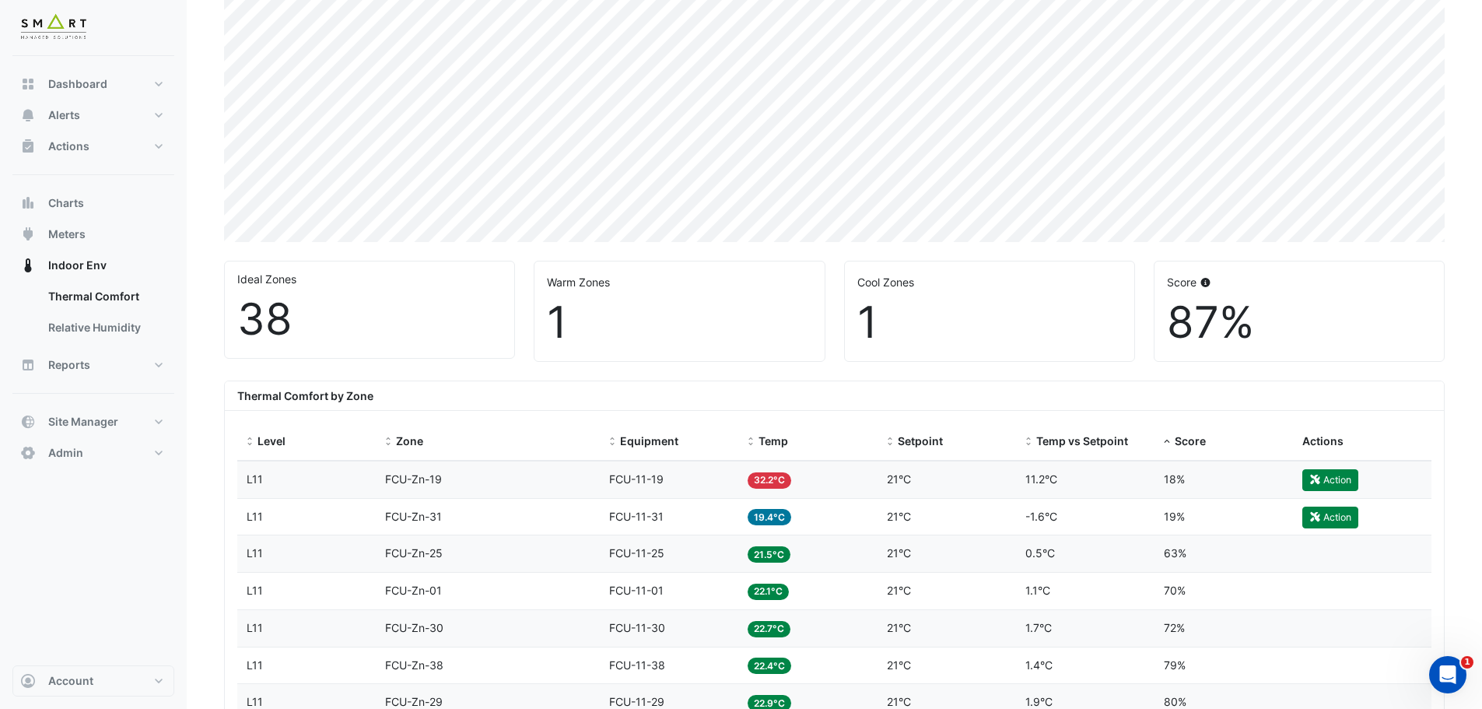
scroll to position [233, 0]
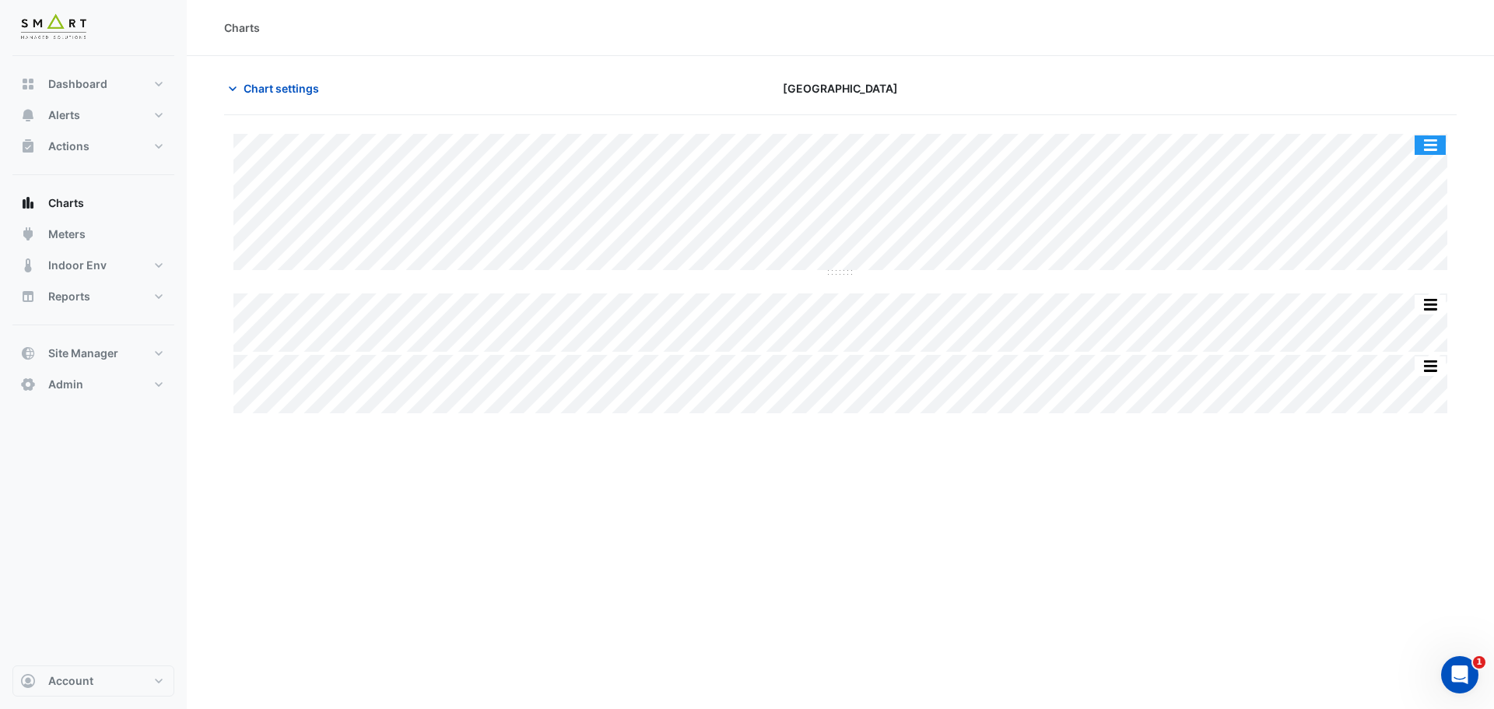
click at [1450, 149] on div "Split All Split None Print Save as JPEG Save as PNG Pivot Data Table Export CSV…" at bounding box center [840, 273] width 1232 height 279
click at [1432, 147] on button "button" at bounding box center [1429, 144] width 31 height 19
